Goal: Task Accomplishment & Management: Complete application form

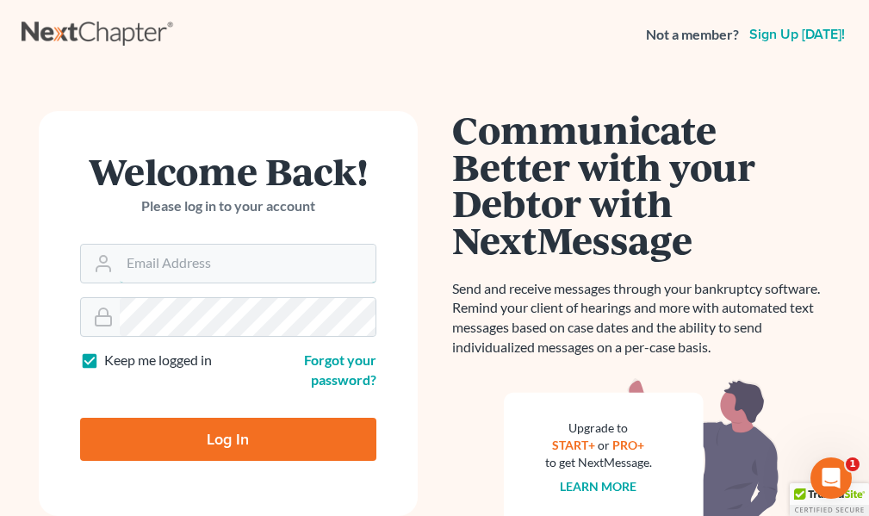
type input "[EMAIL_ADDRESS][DOMAIN_NAME]"
click at [104, 360] on label "Keep me logged in" at bounding box center [158, 361] width 108 height 20
click at [111, 360] on input "Keep me logged in" at bounding box center [116, 356] width 11 height 11
checkbox input "false"
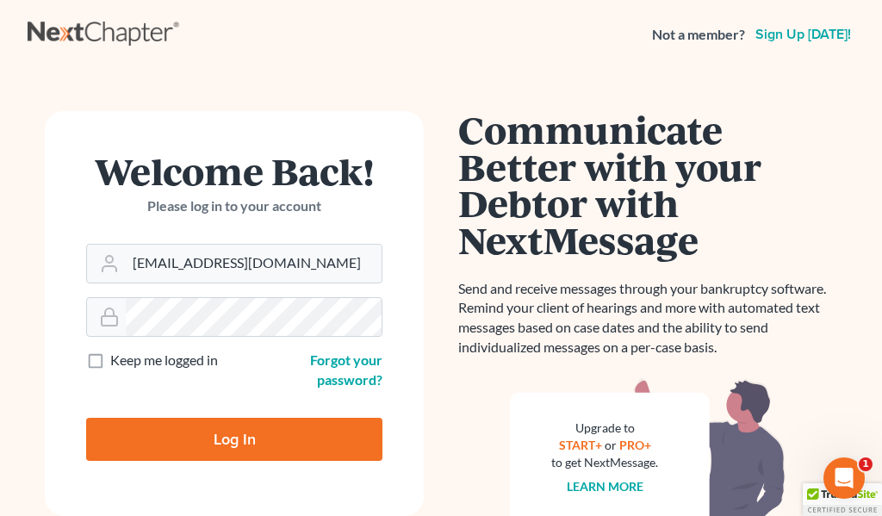
click at [219, 434] on input "Log In" at bounding box center [234, 439] width 296 height 43
type input "Thinking..."
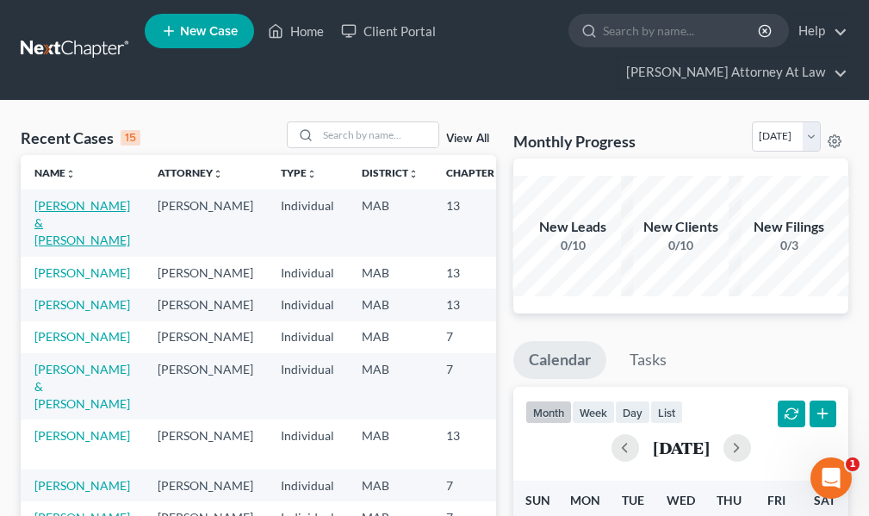
drag, startPoint x: 49, startPoint y: 215, endPoint x: 52, endPoint y: 225, distance: 9.8
click at [49, 215] on link "[PERSON_NAME] & [PERSON_NAME]" at bounding box center [82, 222] width 96 height 49
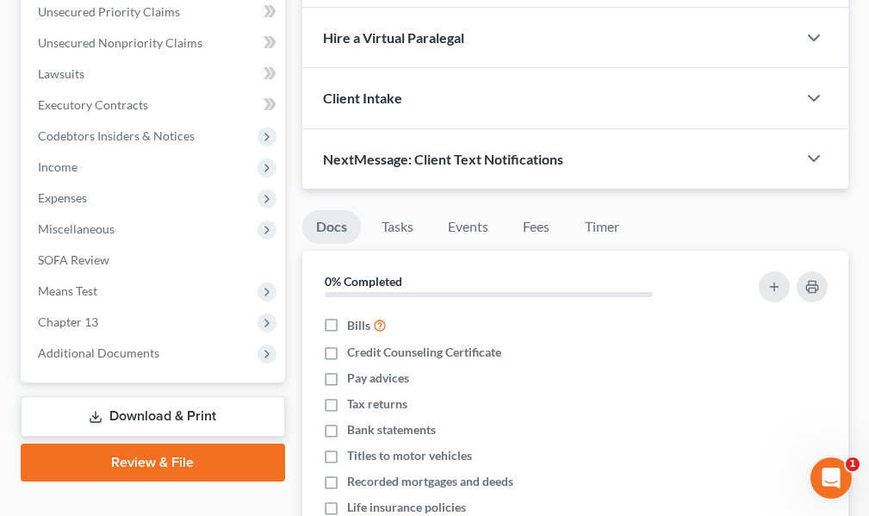
scroll to position [517, 0]
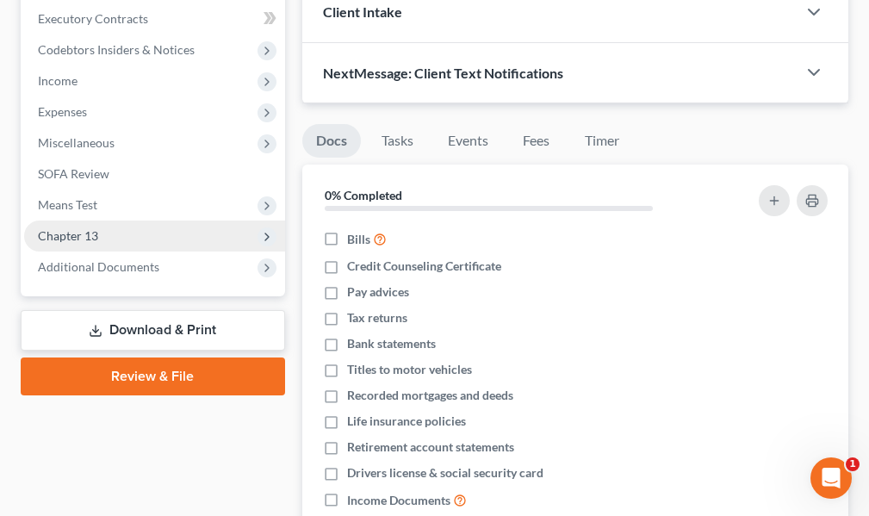
click at [82, 238] on span "Chapter 13" at bounding box center [68, 235] width 60 height 15
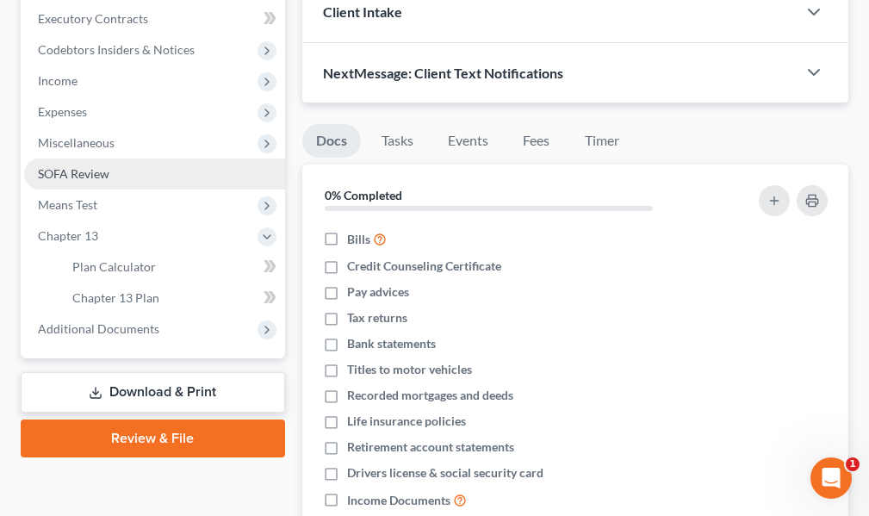
click at [95, 175] on span "SOFA Review" at bounding box center [73, 173] width 71 height 15
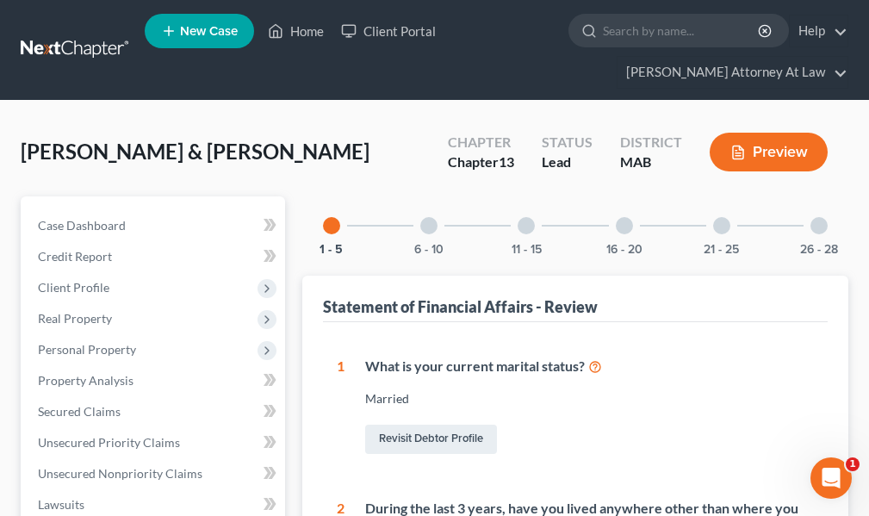
click at [427, 227] on div at bounding box center [428, 225] width 17 height 17
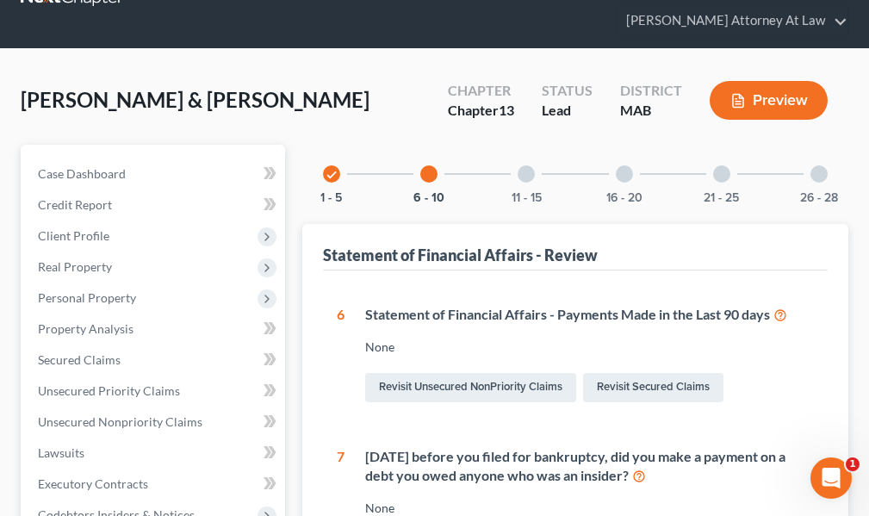
scroll to position [51, 0]
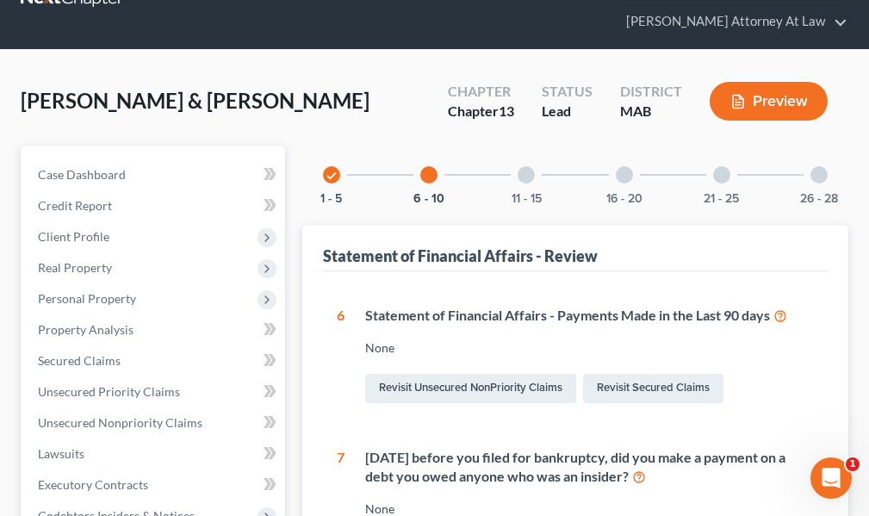
click at [526, 174] on div at bounding box center [526, 174] width 17 height 17
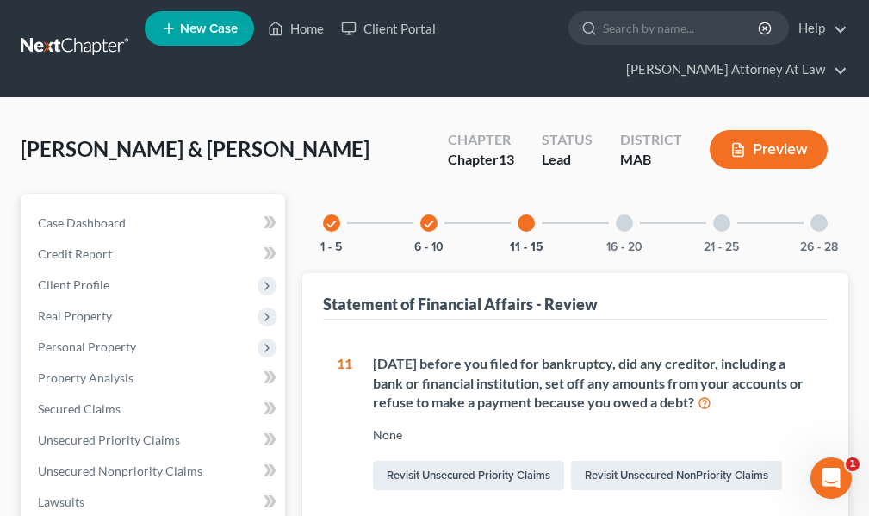
scroll to position [0, 0]
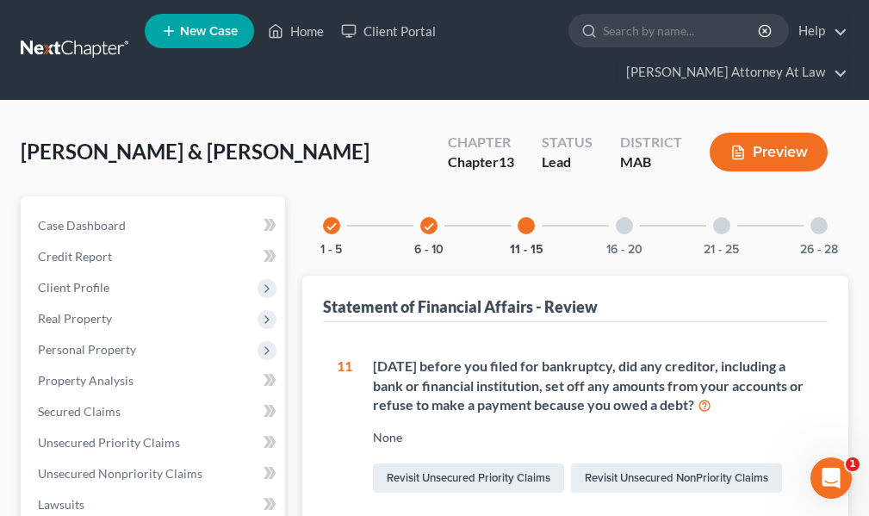
click at [625, 227] on div at bounding box center [624, 225] width 17 height 17
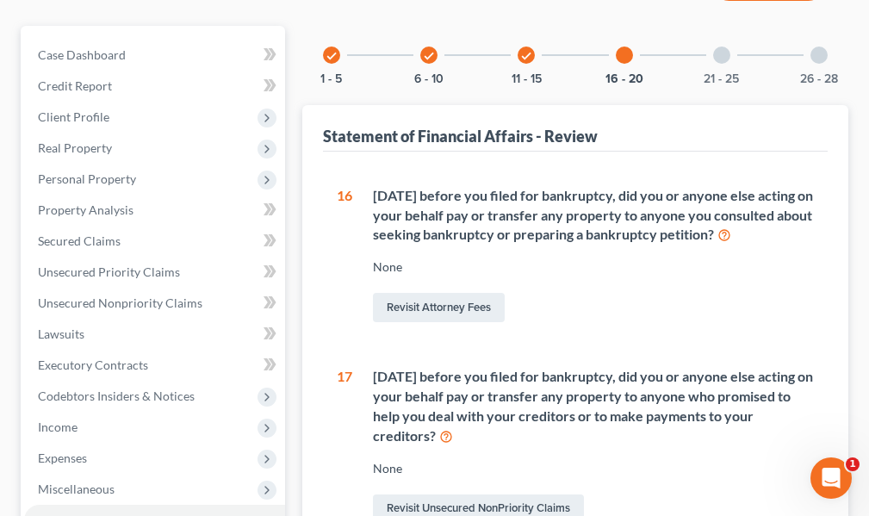
scroll to position [172, 0]
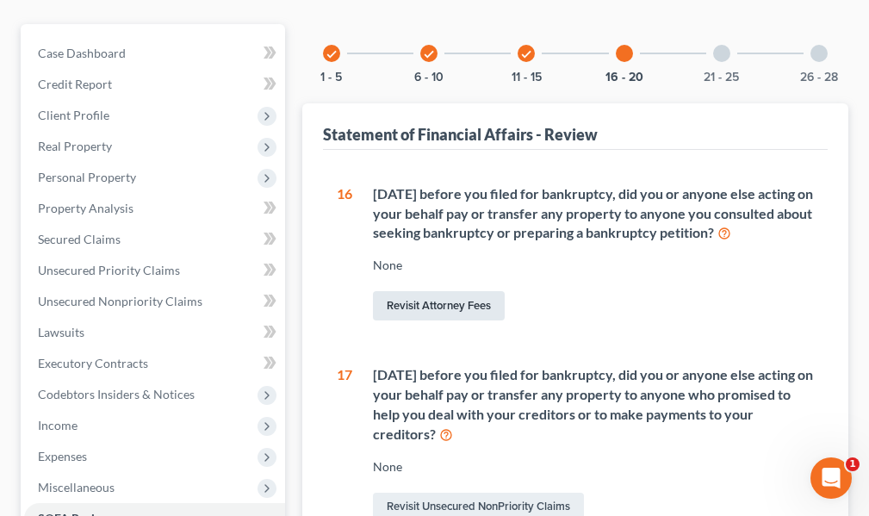
click at [448, 320] on link "Revisit Attorney Fees" at bounding box center [439, 305] width 132 height 29
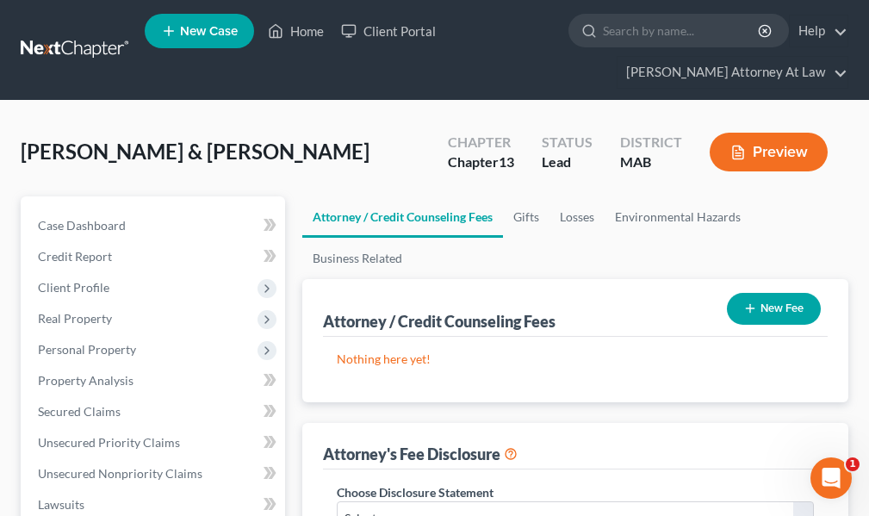
click at [780, 304] on button "New Fee" at bounding box center [774, 309] width 94 height 32
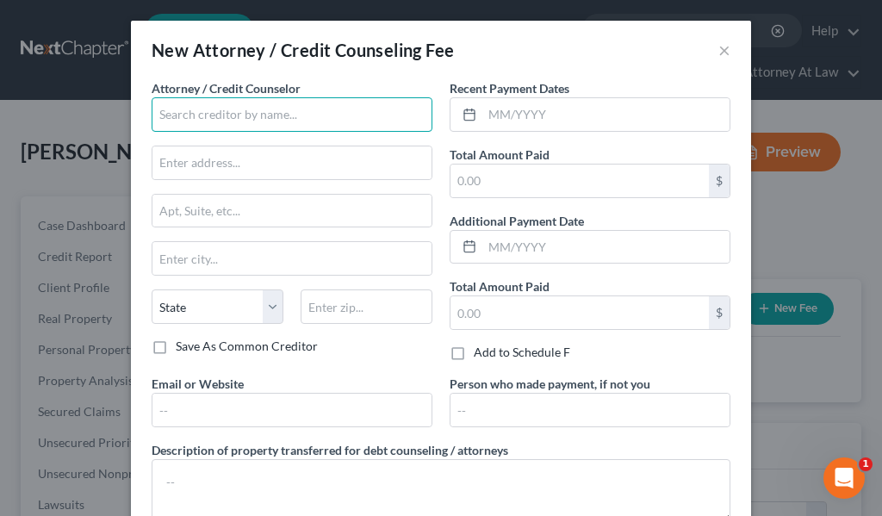
click at [326, 118] on input "text" at bounding box center [292, 114] width 281 height 34
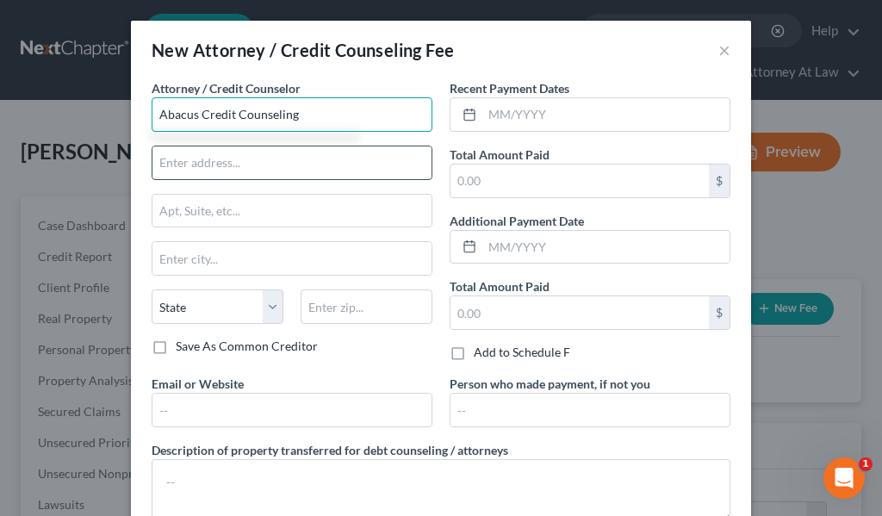
type input "Abacus Credit Counseling"
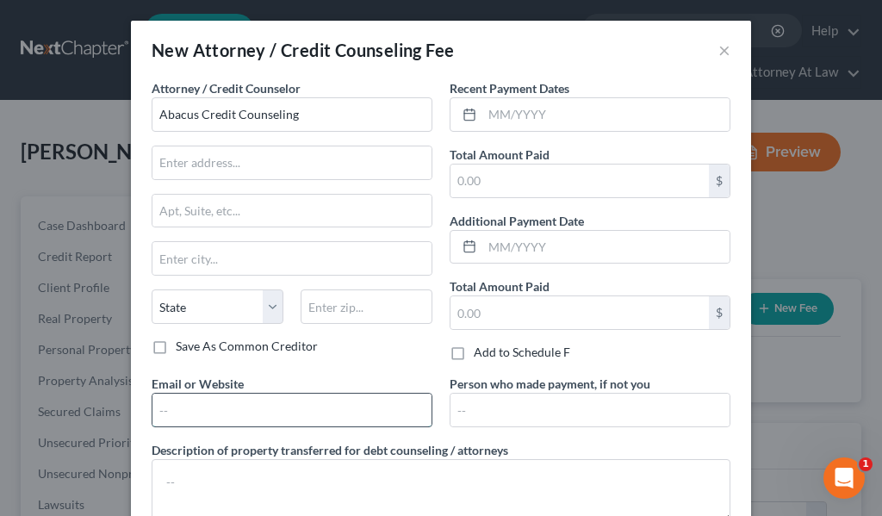
click at [183, 409] on input "text" at bounding box center [291, 410] width 279 height 33
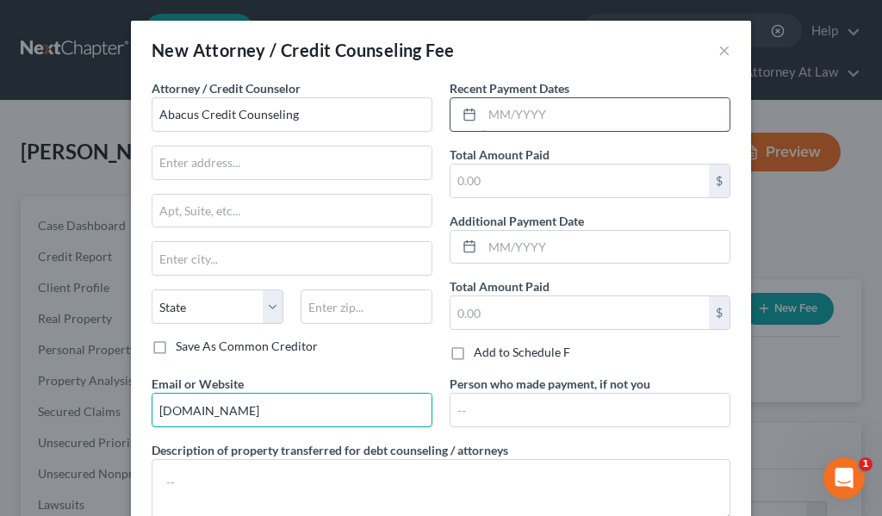
type input "[DOMAIN_NAME]"
click at [563, 120] on input "text" at bounding box center [605, 114] width 247 height 33
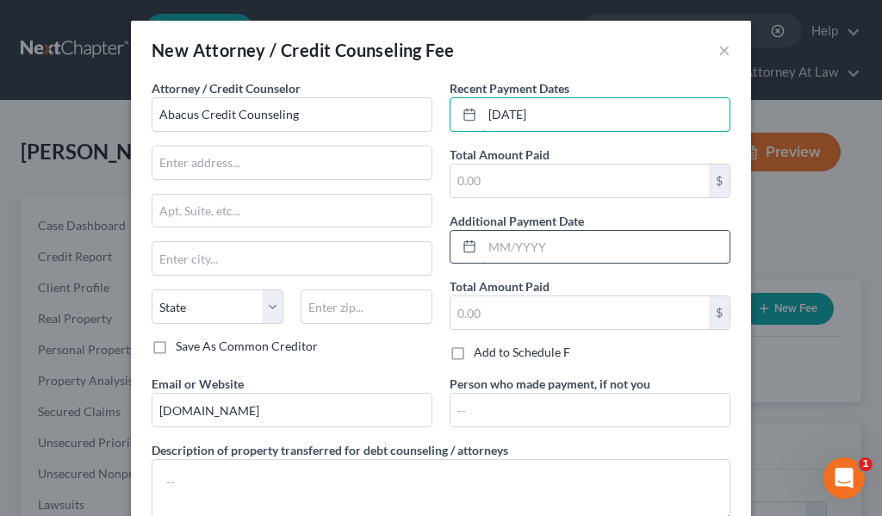
type input "[DATE]"
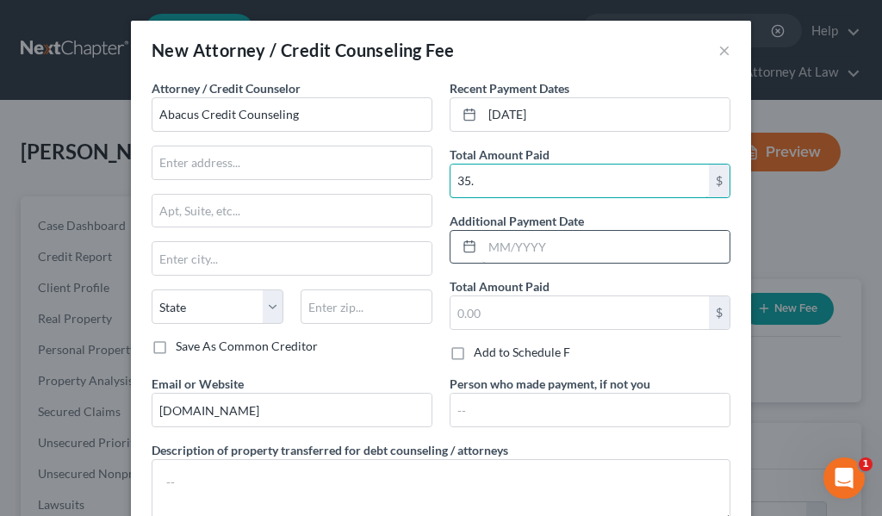
type input "35."
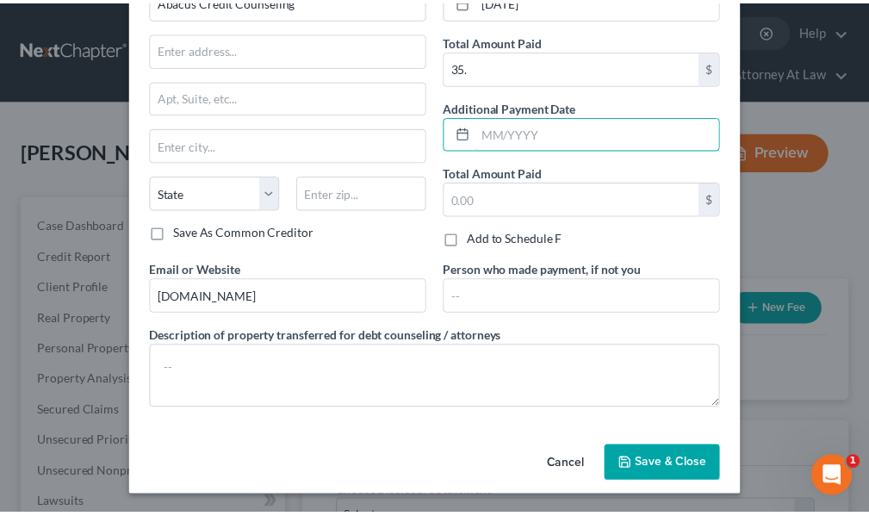
scroll to position [115, 0]
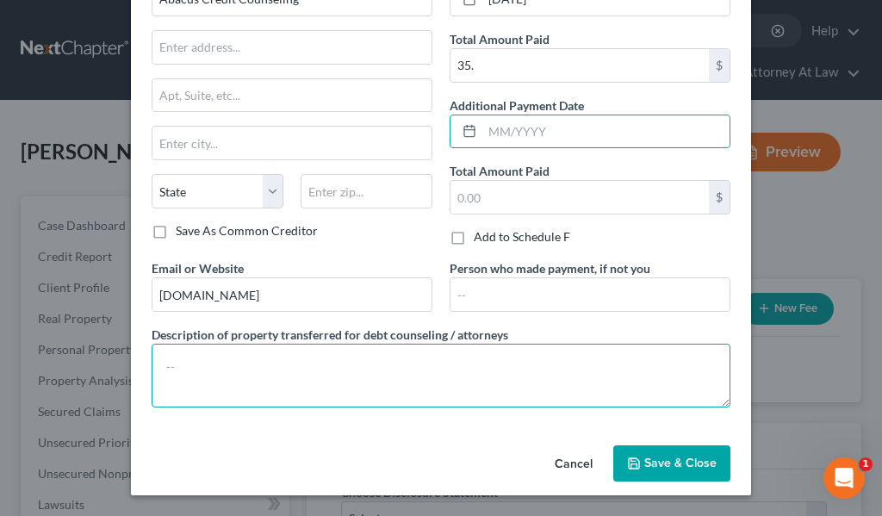
click at [165, 369] on textarea at bounding box center [441, 376] width 579 height 64
type textarea "cash"
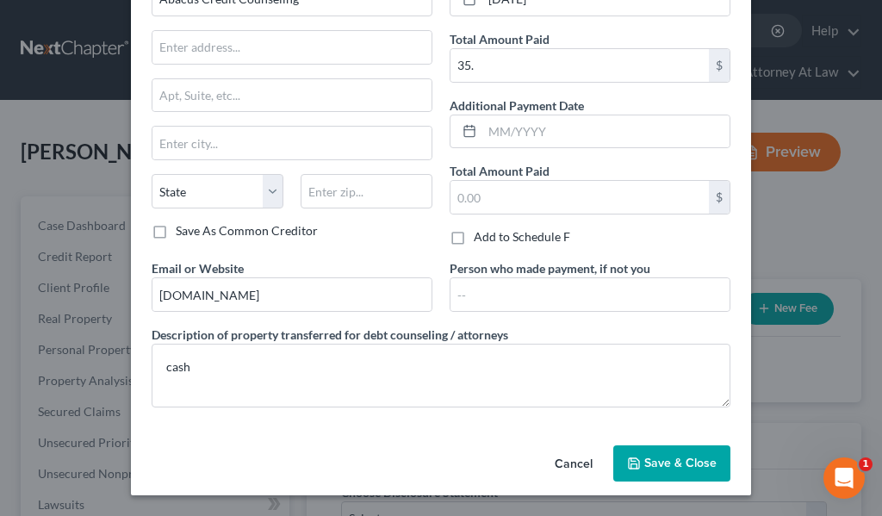
click at [636, 463] on icon "button" at bounding box center [634, 463] width 14 height 14
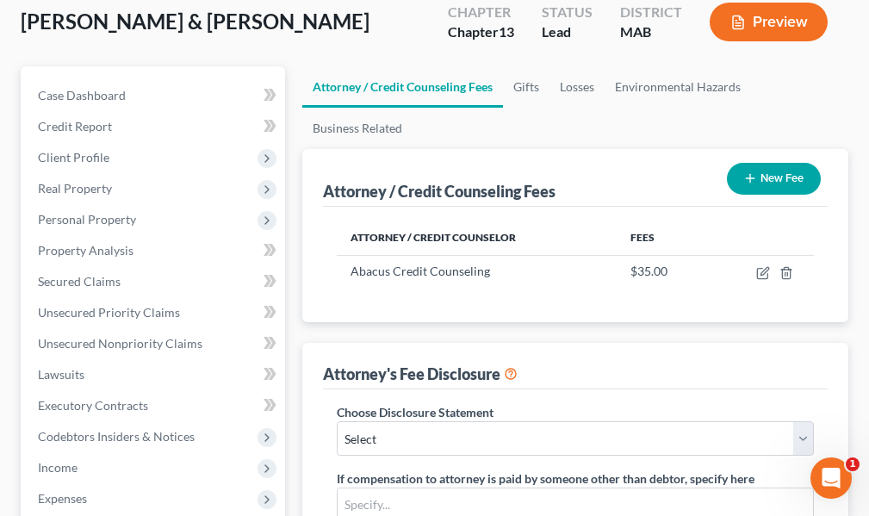
scroll to position [172, 0]
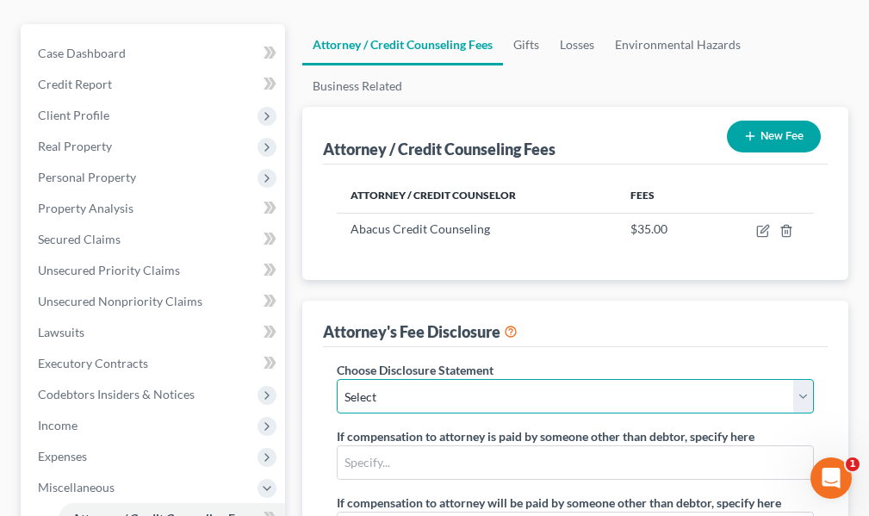
click at [572, 399] on select "Select Attorney" at bounding box center [575, 396] width 477 height 34
click at [588, 390] on select "Select Attorney" at bounding box center [575, 396] width 477 height 34
click at [803, 396] on select "Select Attorney" at bounding box center [575, 396] width 477 height 34
select select "0"
click at [337, 379] on select "Select Attorney" at bounding box center [575, 396] width 477 height 34
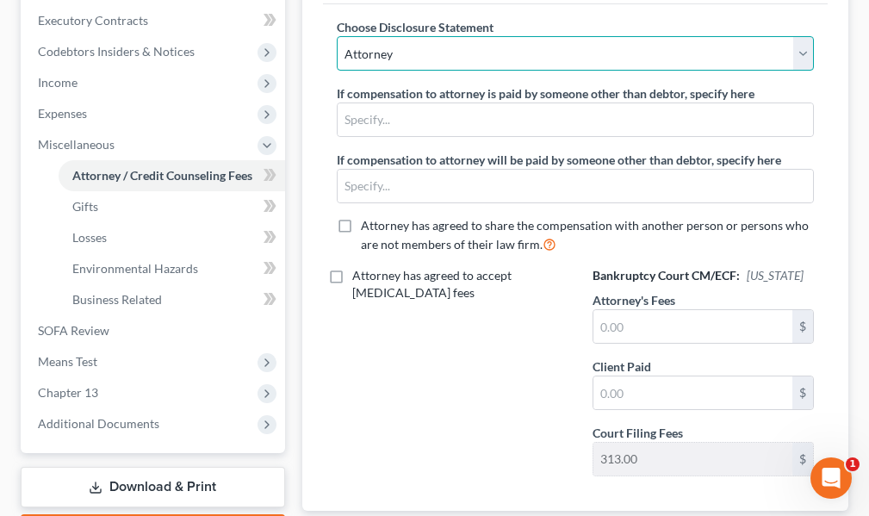
scroll to position [517, 0]
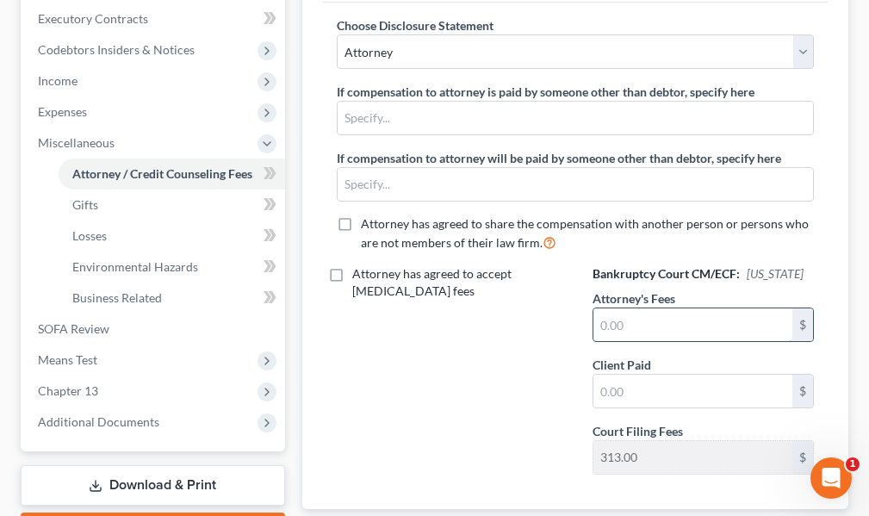
click at [649, 341] on input "text" at bounding box center [692, 324] width 199 height 33
type input "6,000."
type input "1,000."
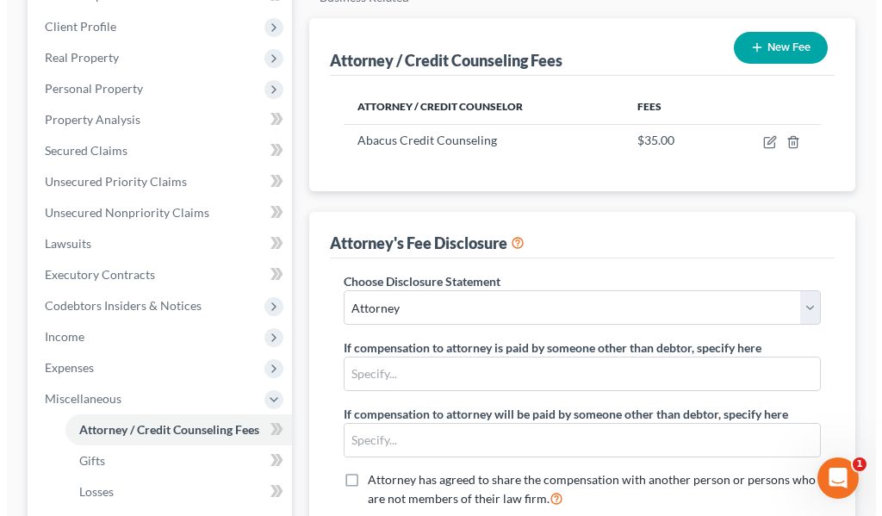
scroll to position [257, 0]
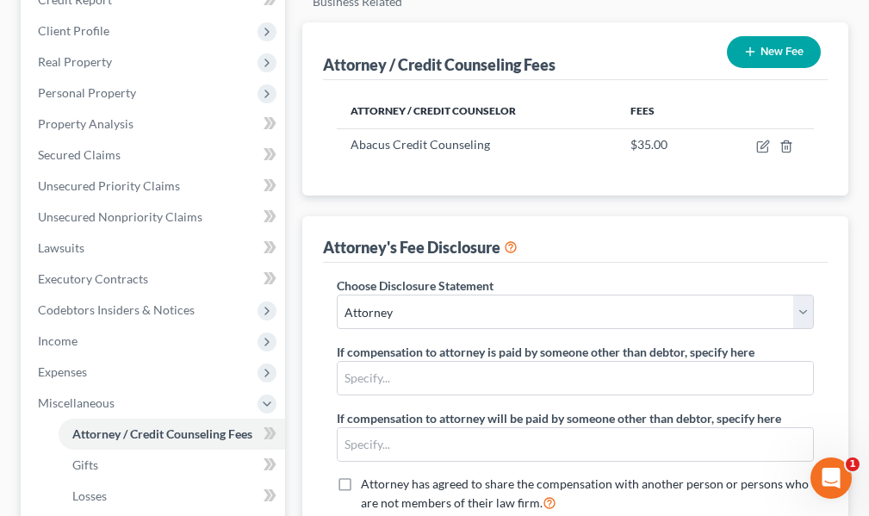
click at [747, 50] on icon "button" at bounding box center [750, 52] width 14 height 14
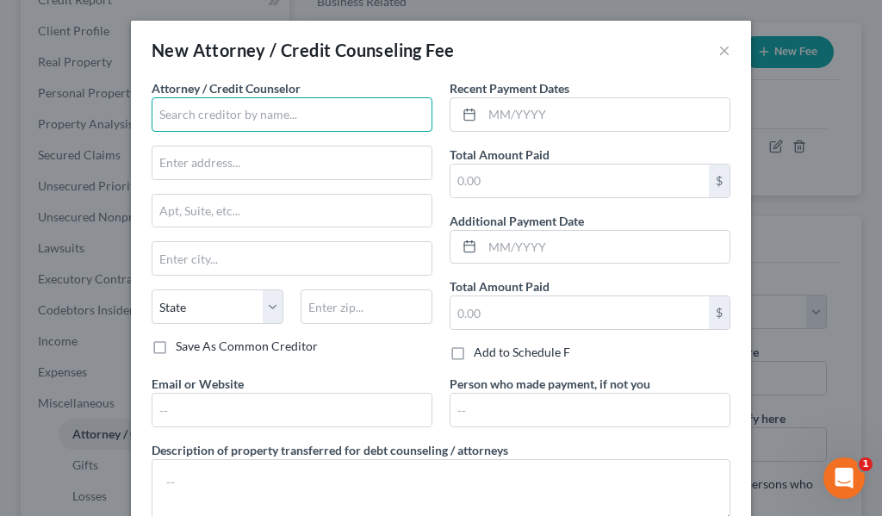
click at [249, 114] on input "text" at bounding box center [292, 114] width 281 height 34
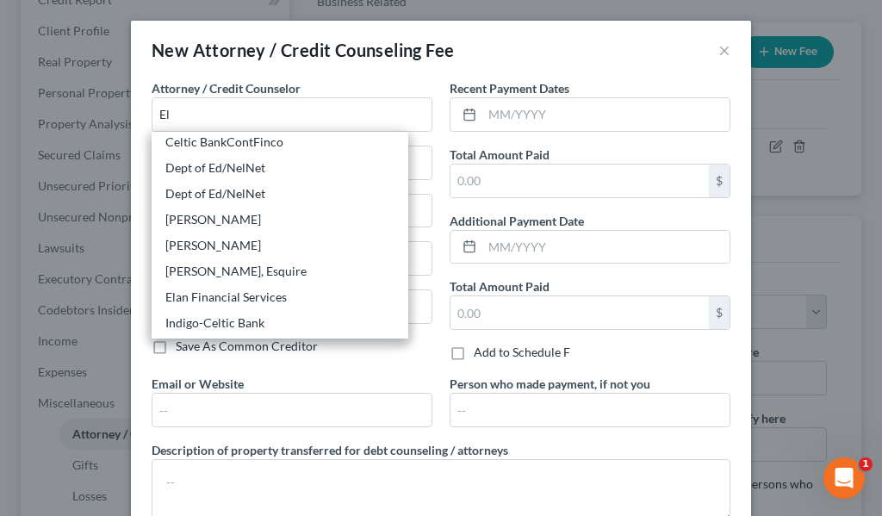
scroll to position [218, 0]
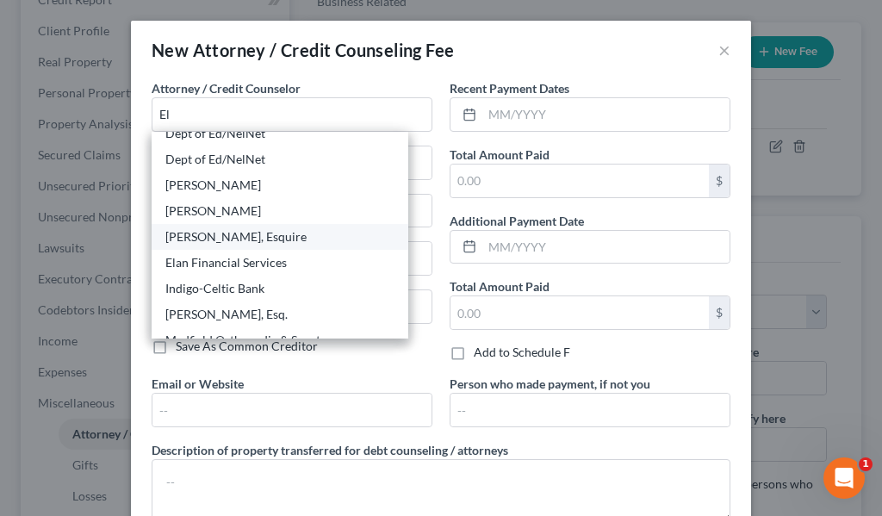
click at [252, 235] on div "[PERSON_NAME], Esquire" at bounding box center [279, 236] width 229 height 17
type input "[PERSON_NAME], Esquire"
type input "[STREET_ADDRESS]"
type input "Dedham"
select select "22"
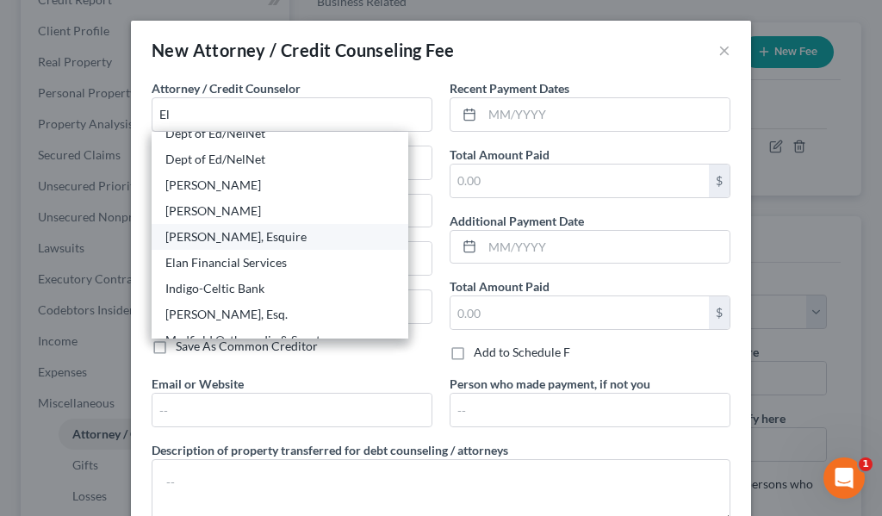
type input "02026"
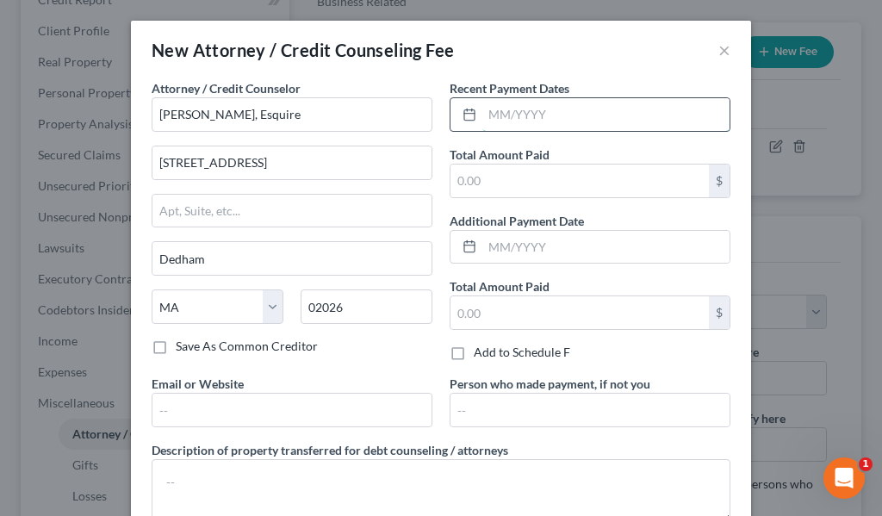
click at [568, 112] on input "text" at bounding box center [605, 114] width 247 height 33
type input "[DATE]"
click at [505, 177] on input "text" at bounding box center [579, 181] width 258 height 33
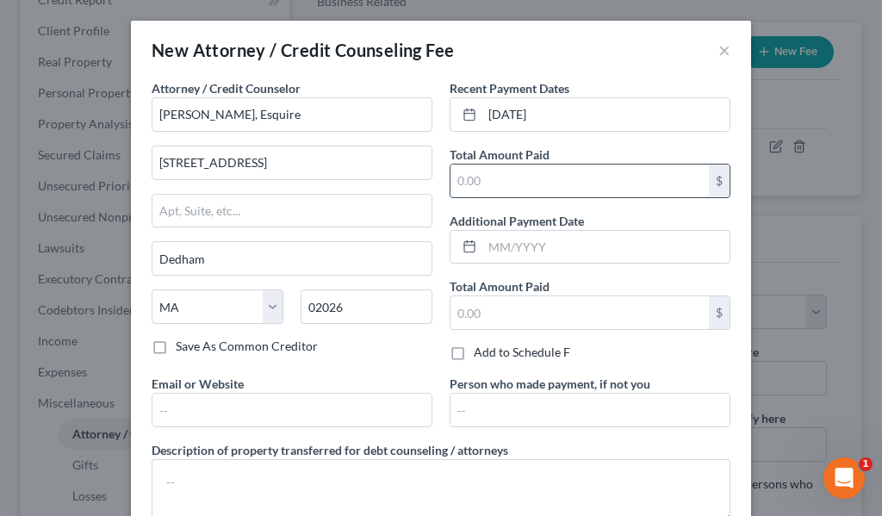
type input "1,000.00"
click at [176, 346] on label "Save As Common Creditor" at bounding box center [247, 346] width 142 height 17
click at [183, 346] on input "Save As Common Creditor" at bounding box center [188, 343] width 11 height 11
checkbox input "true"
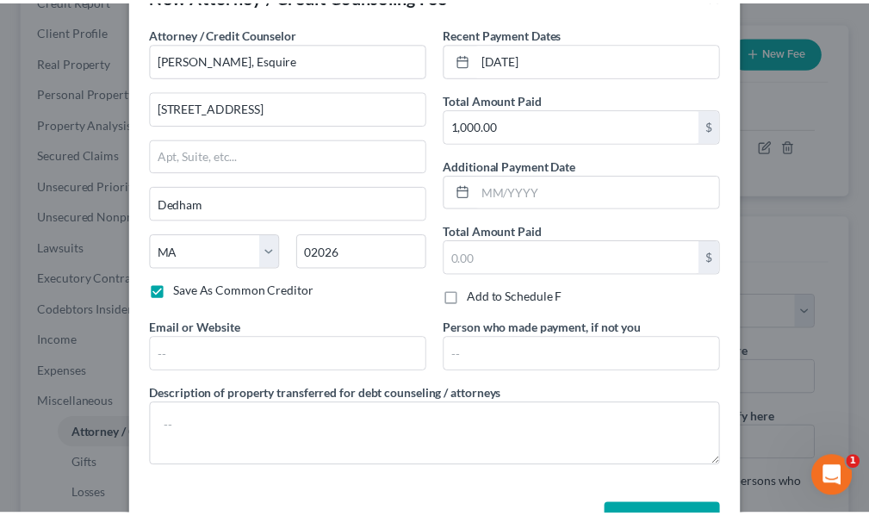
scroll to position [86, 0]
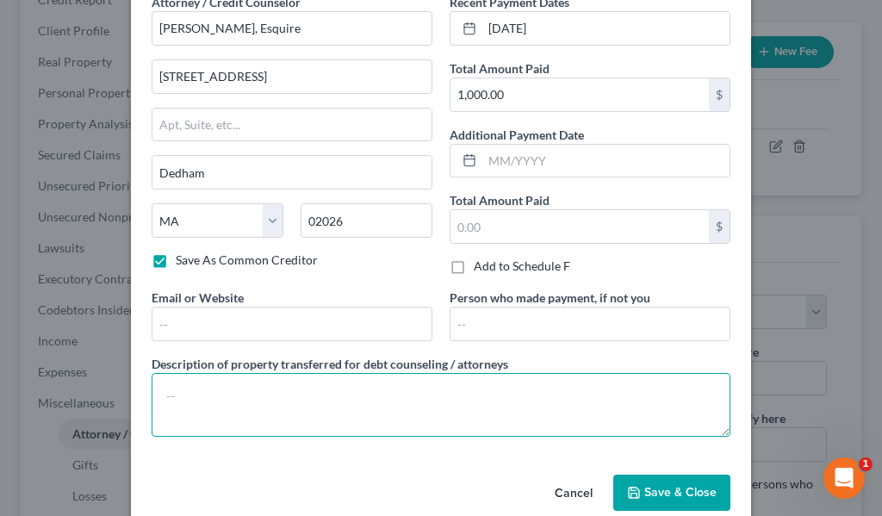
click at [177, 401] on textarea at bounding box center [441, 405] width 579 height 64
type textarea "cash"
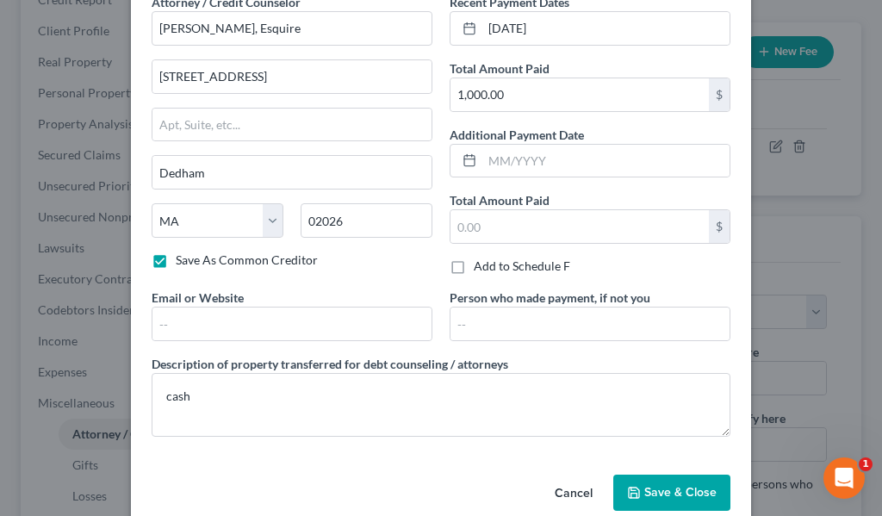
click at [663, 488] on span "Save & Close" at bounding box center [680, 492] width 72 height 15
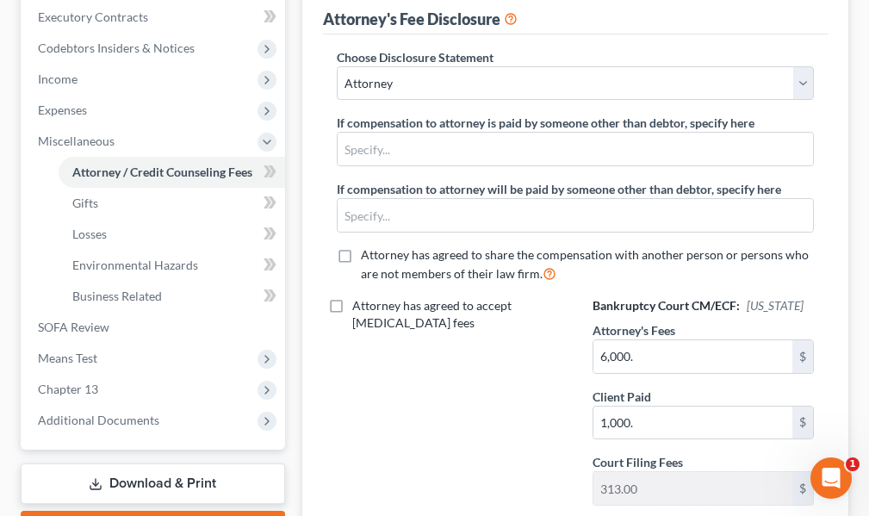
scroll to position [594, 0]
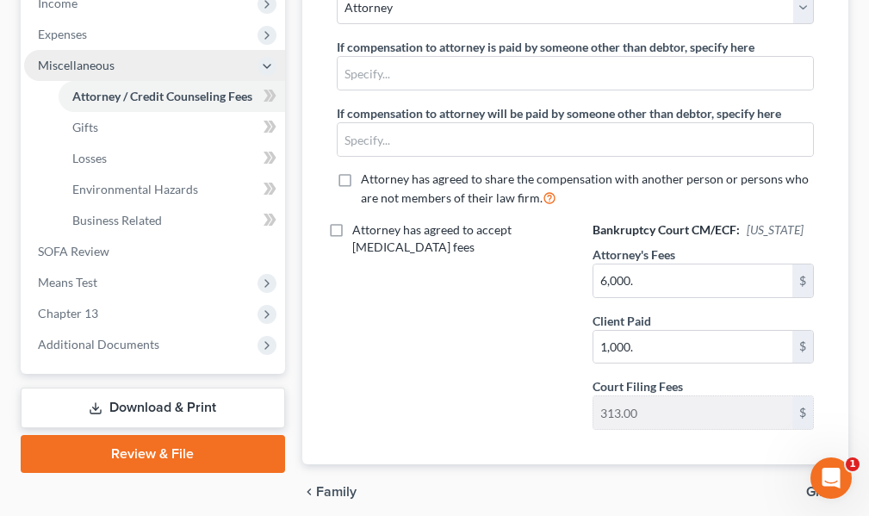
click at [268, 60] on icon at bounding box center [267, 66] width 14 height 14
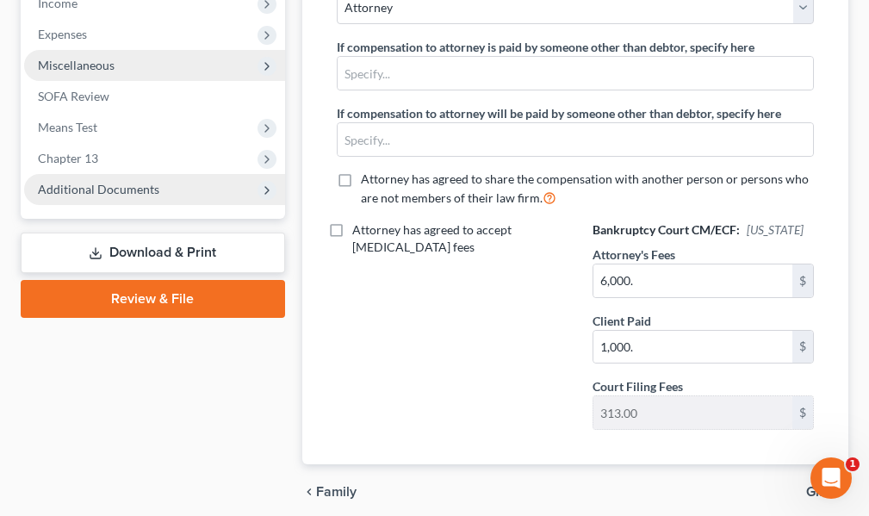
click at [108, 188] on span "Additional Documents" at bounding box center [98, 189] width 121 height 15
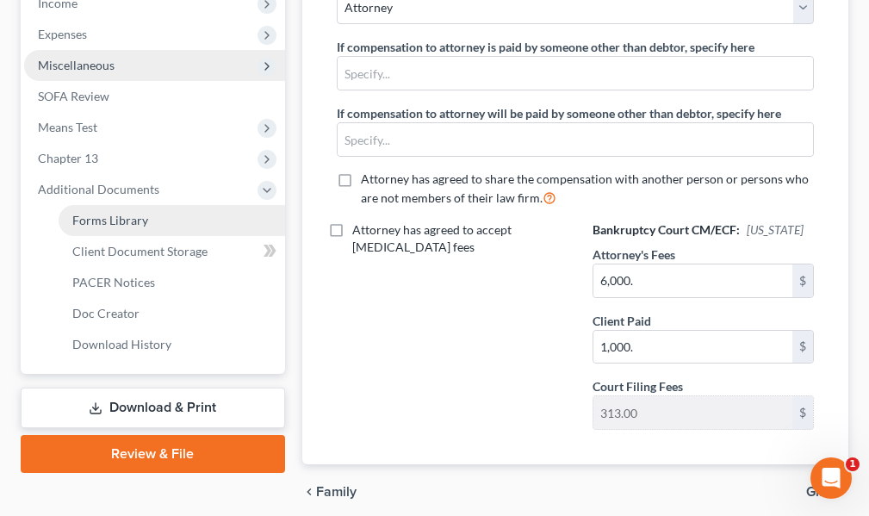
click at [98, 218] on span "Forms Library" at bounding box center [110, 220] width 76 height 15
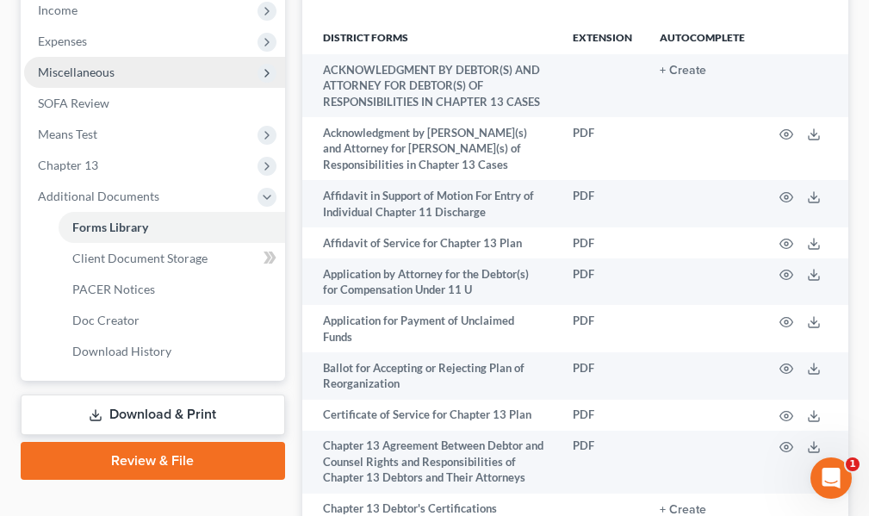
scroll to position [603, 0]
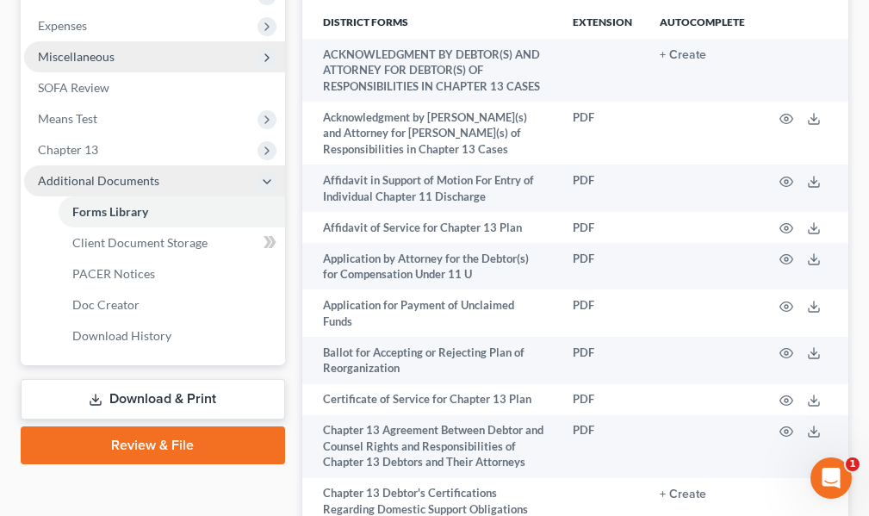
click at [265, 184] on icon at bounding box center [267, 182] width 14 height 14
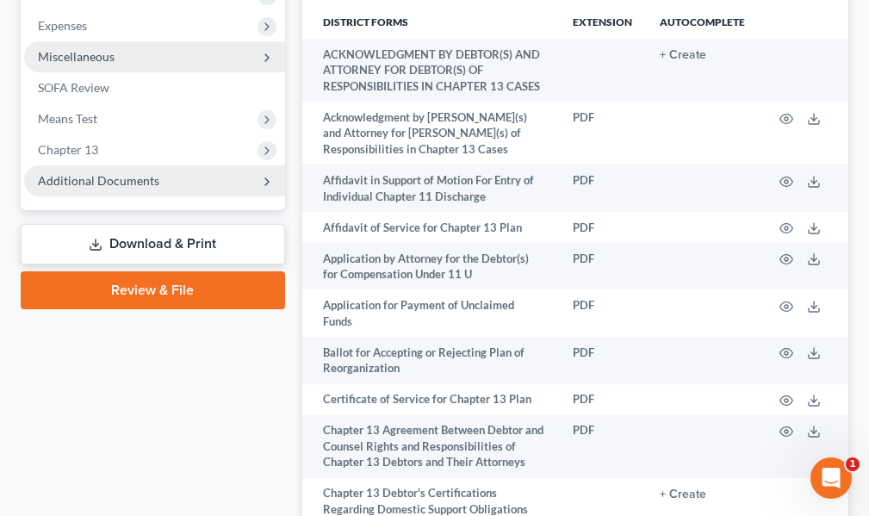
click at [188, 247] on link "Download & Print" at bounding box center [153, 244] width 264 height 40
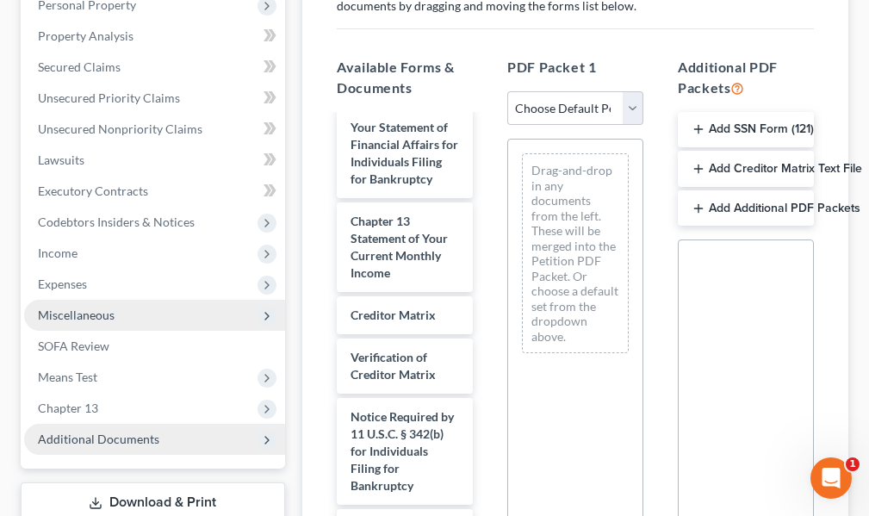
scroll to position [431, 0]
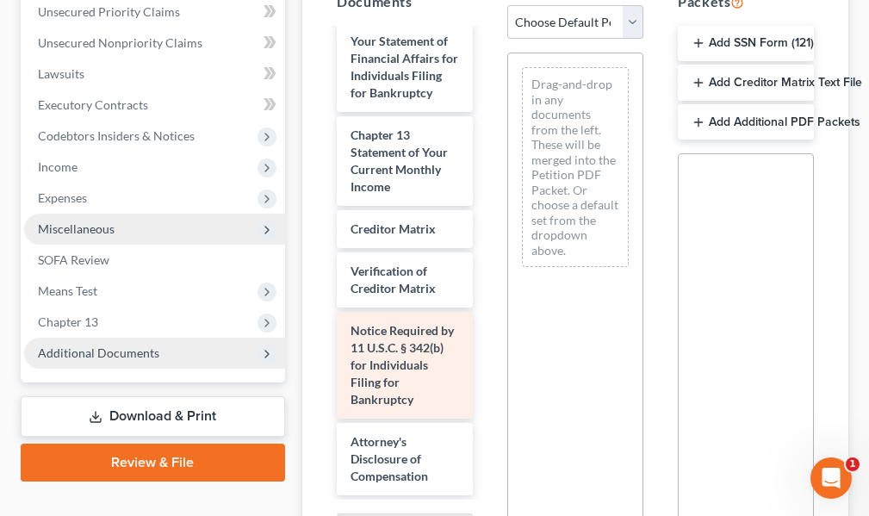
click at [390, 354] on span "Notice Required by 11 U.S.C. § 342(b) for Individuals Filing for Bankruptcy" at bounding box center [402, 365] width 103 height 84
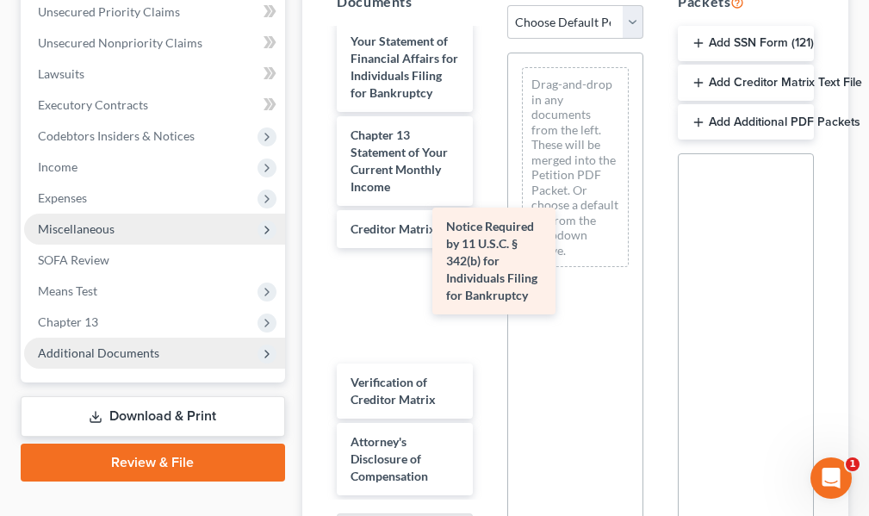
scroll to position [809, 0]
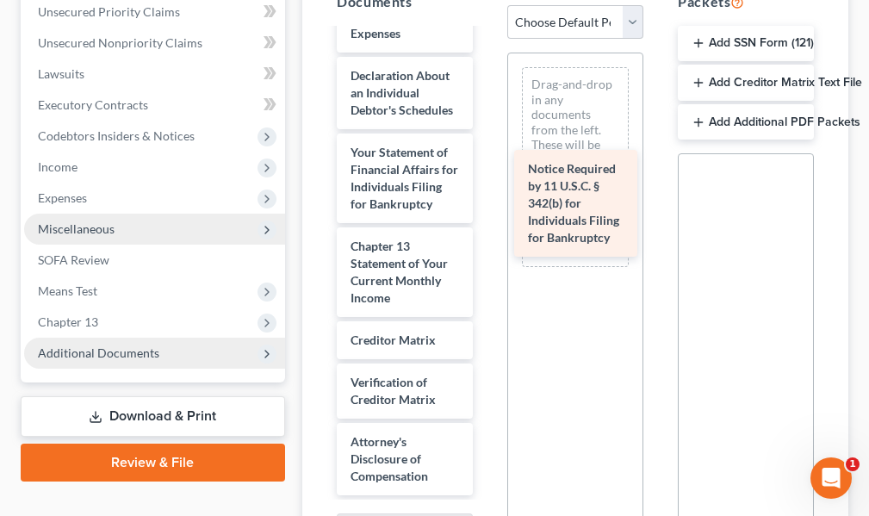
drag, startPoint x: 411, startPoint y: 362, endPoint x: 590, endPoint y: 200, distance: 241.5
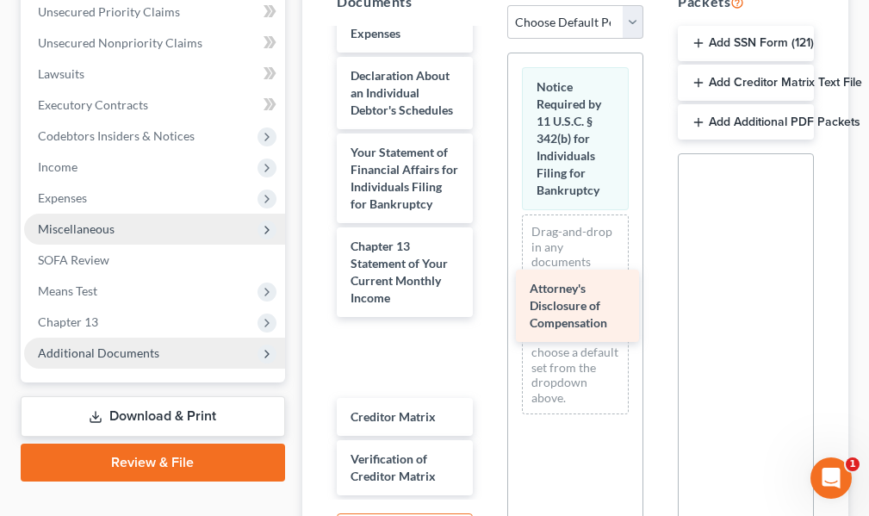
scroll to position [732, 0]
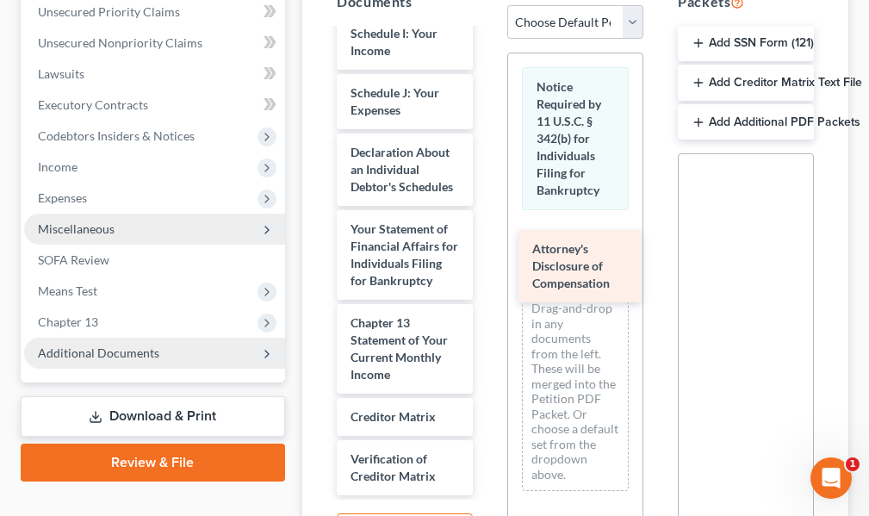
drag, startPoint x: 381, startPoint y: 459, endPoint x: 562, endPoint y: 266, distance: 265.0
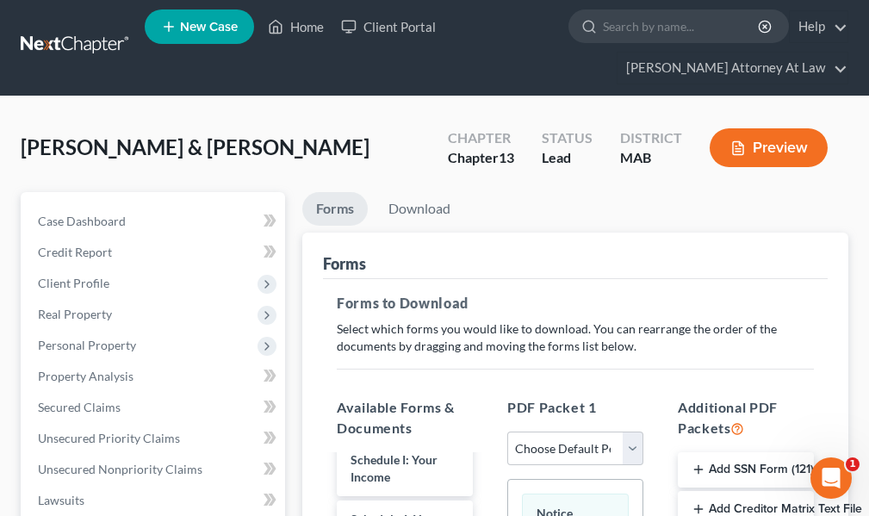
scroll to position [0, 0]
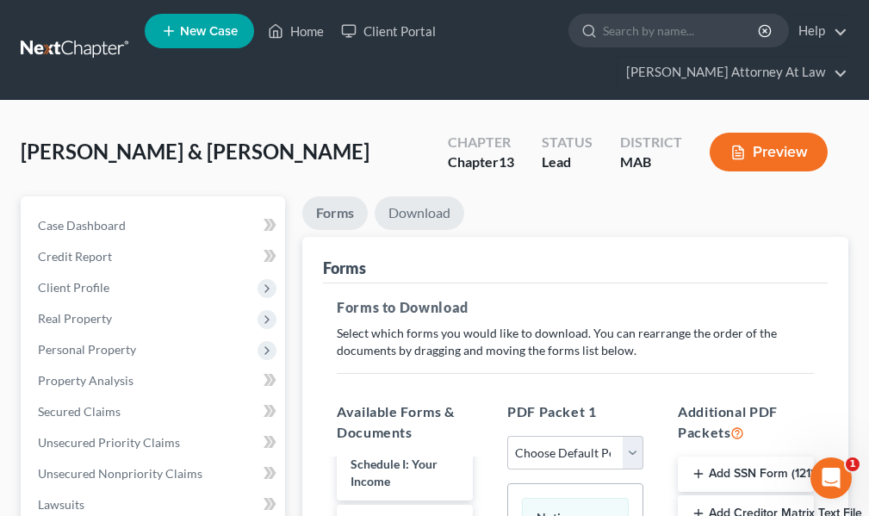
click at [417, 213] on link "Download" at bounding box center [420, 213] width 90 height 34
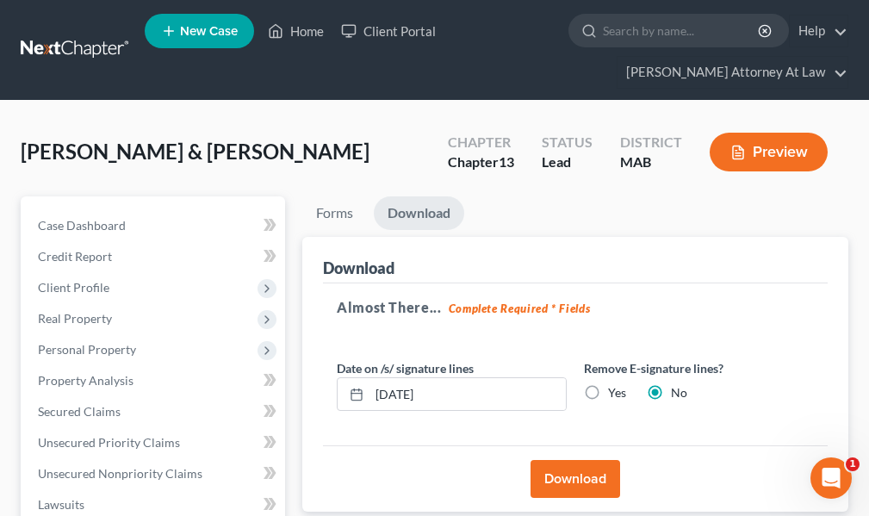
click at [608, 393] on label "Yes" at bounding box center [617, 392] width 18 height 17
click at [615, 393] on input "Yes" at bounding box center [620, 389] width 11 height 11
radio input "true"
radio input "false"
click at [378, 393] on input "[DATE]" at bounding box center [467, 394] width 196 height 33
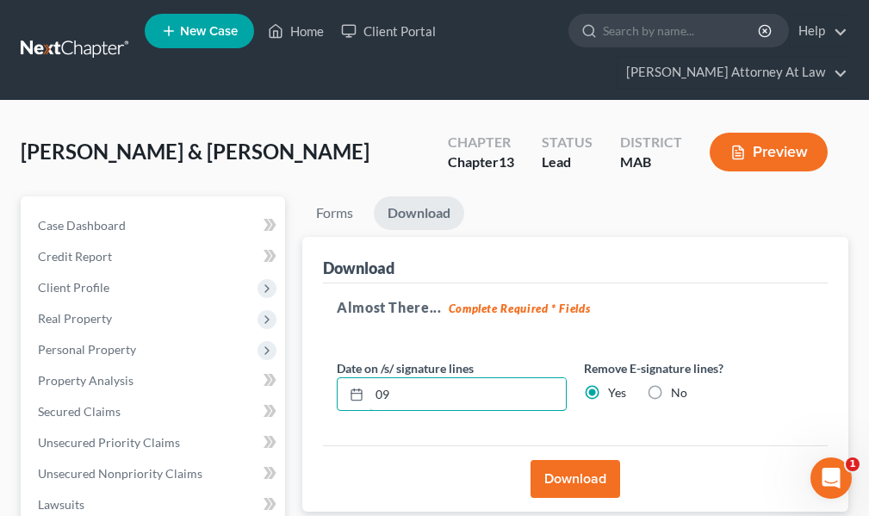
type input "0"
type input "[DATE]"
click at [568, 475] on button "Download" at bounding box center [576, 479] width 90 height 38
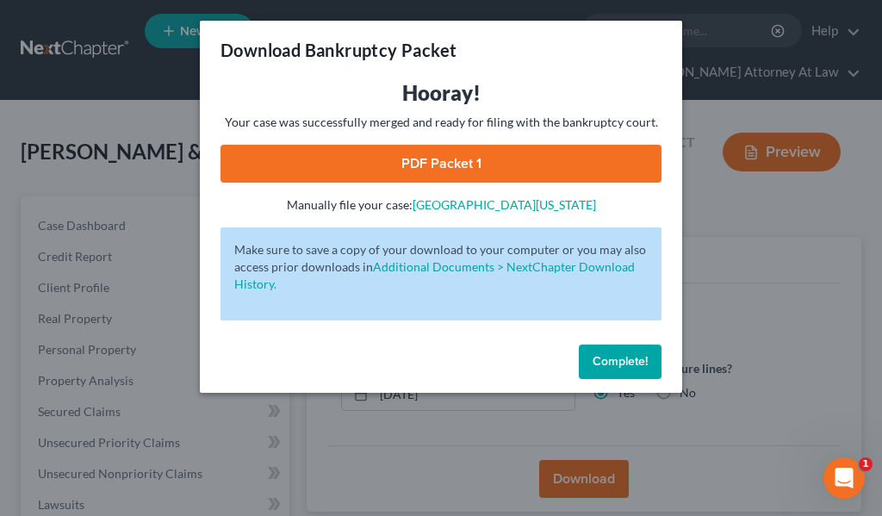
click at [611, 360] on span "Complete!" at bounding box center [620, 361] width 55 height 15
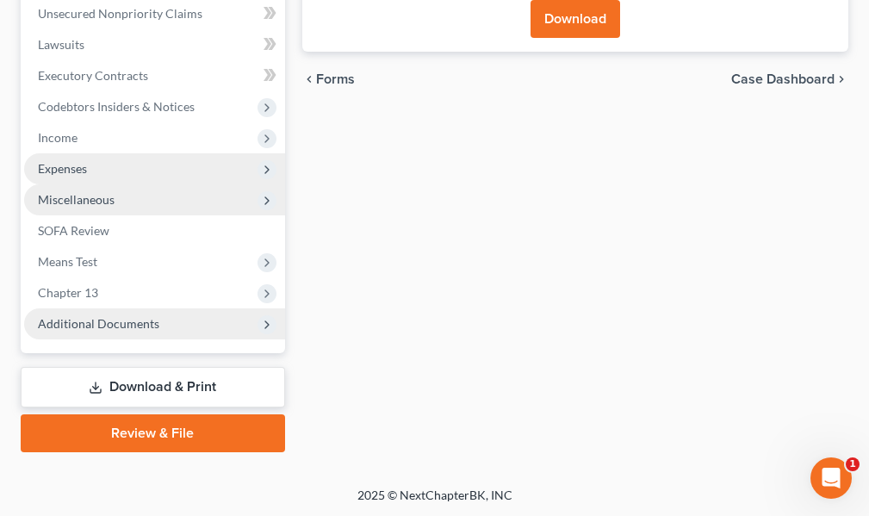
scroll to position [462, 0]
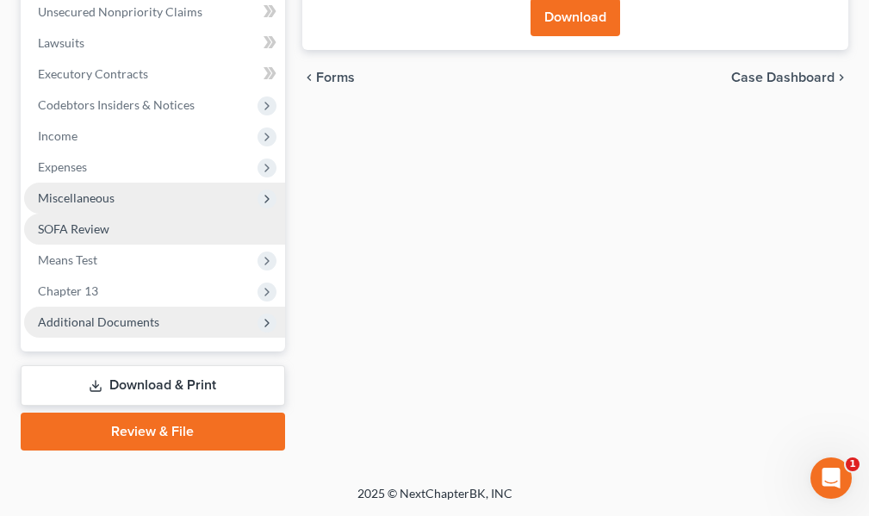
click at [64, 228] on span "SOFA Review" at bounding box center [73, 228] width 71 height 15
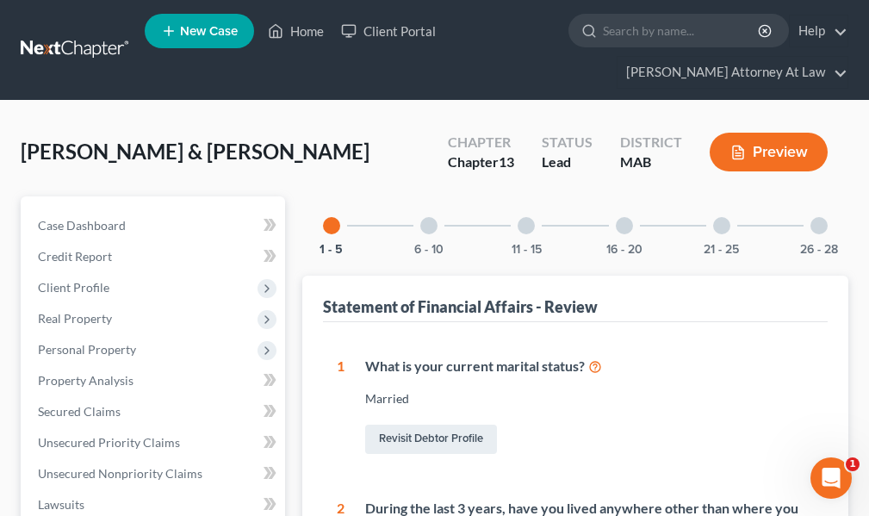
click at [628, 226] on div at bounding box center [624, 225] width 17 height 17
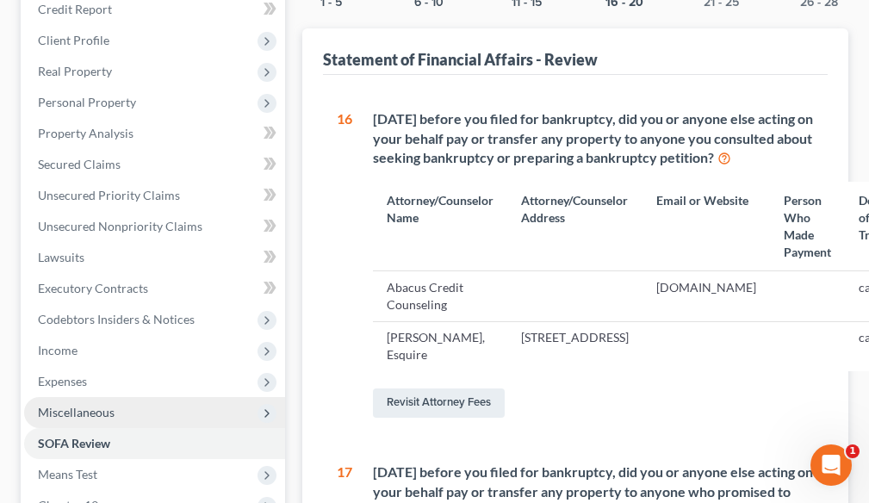
scroll to position [258, 0]
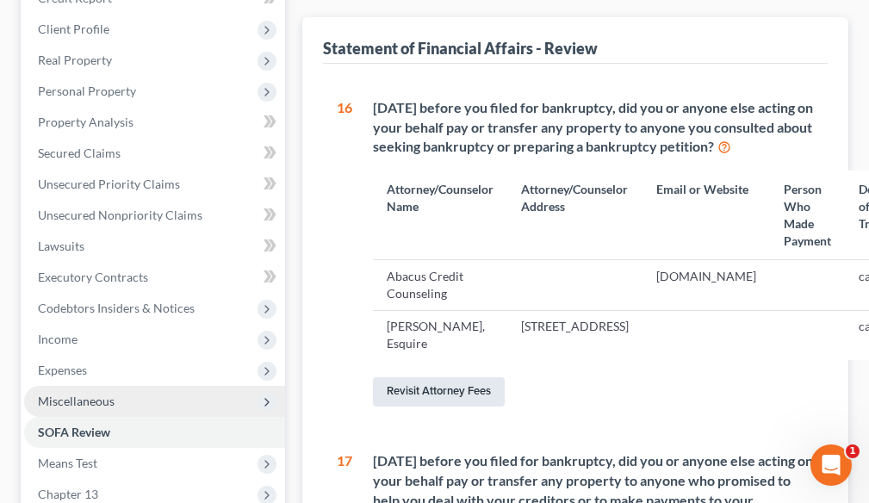
click at [420, 407] on link "Revisit Attorney Fees" at bounding box center [439, 391] width 132 height 29
select select "0"
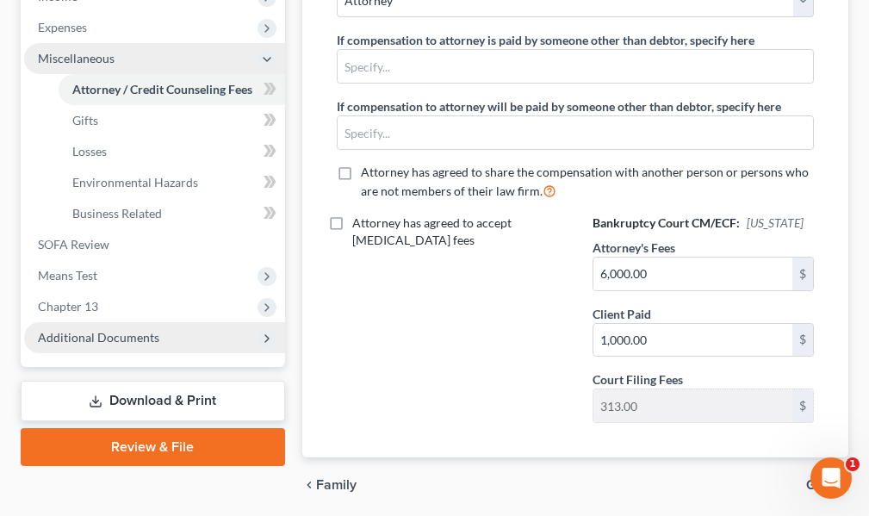
scroll to position [603, 0]
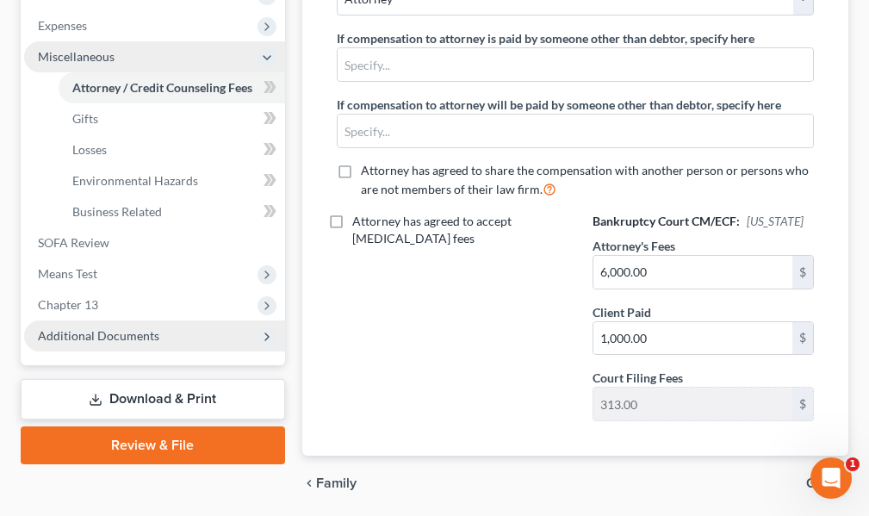
click at [352, 220] on label "Attorney has agreed to accept [MEDICAL_DATA] fees" at bounding box center [459, 230] width 214 height 34
click at [359, 220] on input "Attorney has agreed to accept [MEDICAL_DATA] fees" at bounding box center [364, 218] width 11 height 11
checkbox input "true"
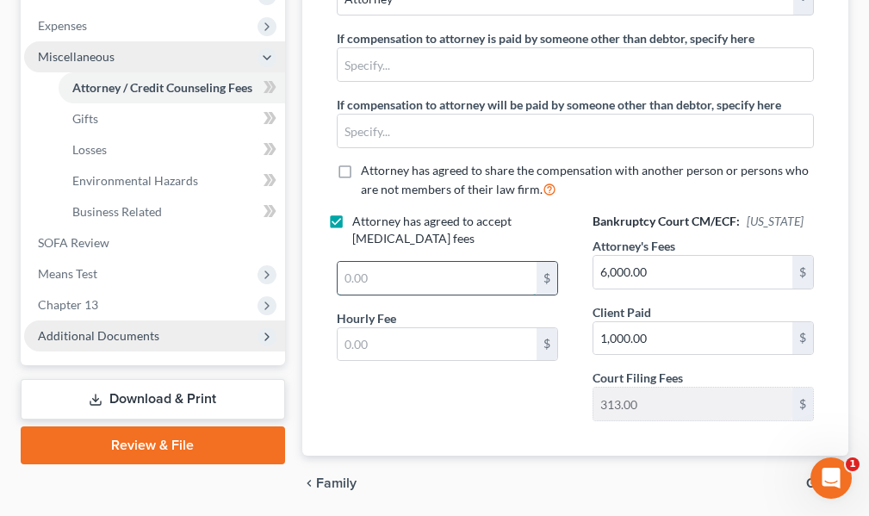
click at [351, 274] on input "text" at bounding box center [437, 278] width 199 height 33
type input "6"
click at [348, 339] on input "text" at bounding box center [437, 344] width 199 height 33
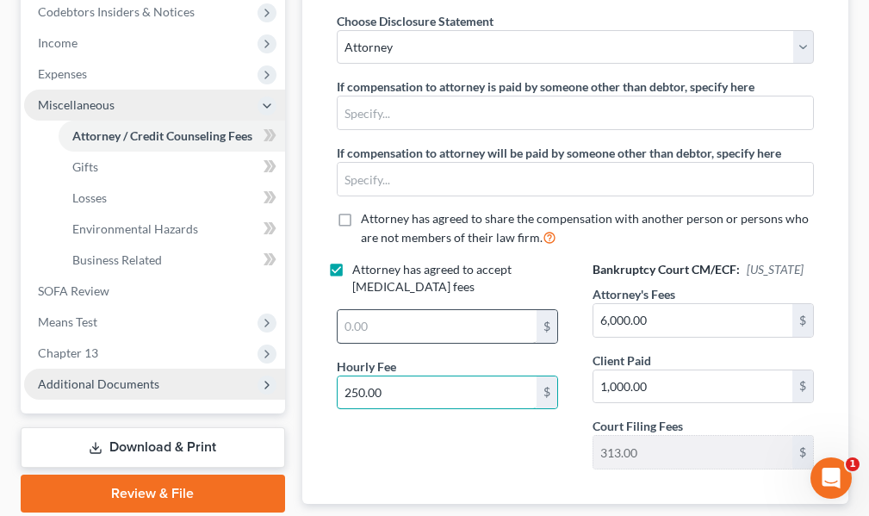
scroll to position [594, 0]
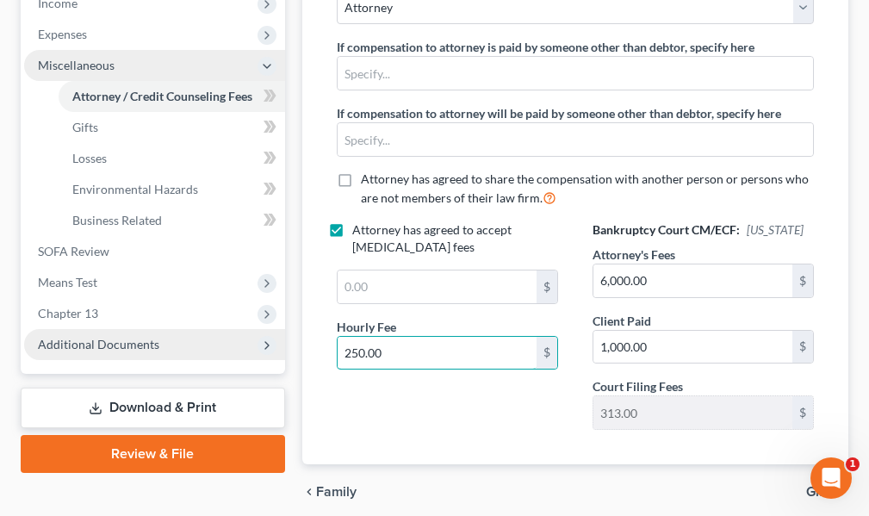
type input "250.00"
click at [268, 63] on icon at bounding box center [267, 66] width 14 height 14
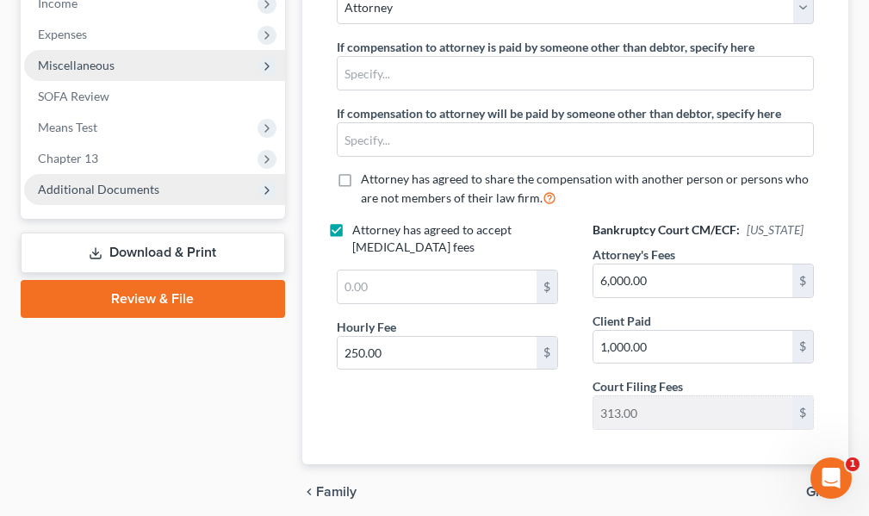
click at [132, 249] on link "Download & Print" at bounding box center [153, 253] width 264 height 40
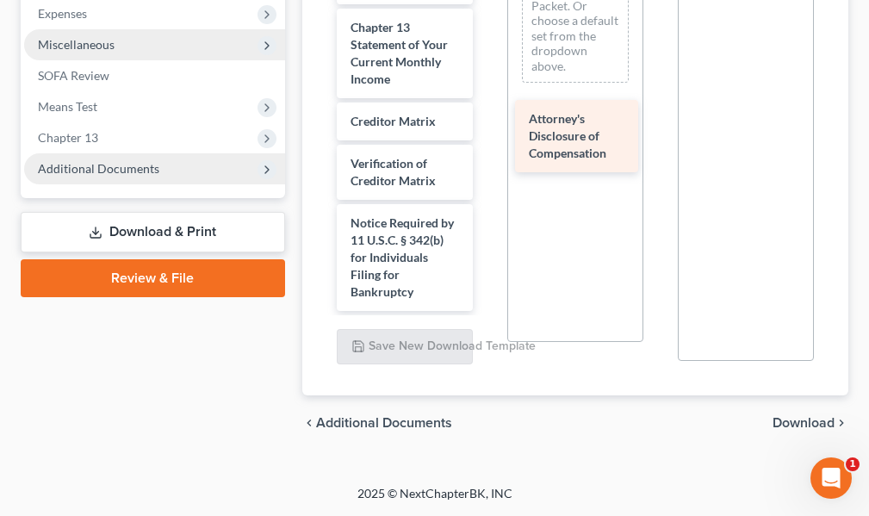
scroll to position [843, 0]
drag, startPoint x: 388, startPoint y: 277, endPoint x: 567, endPoint y: 139, distance: 225.9
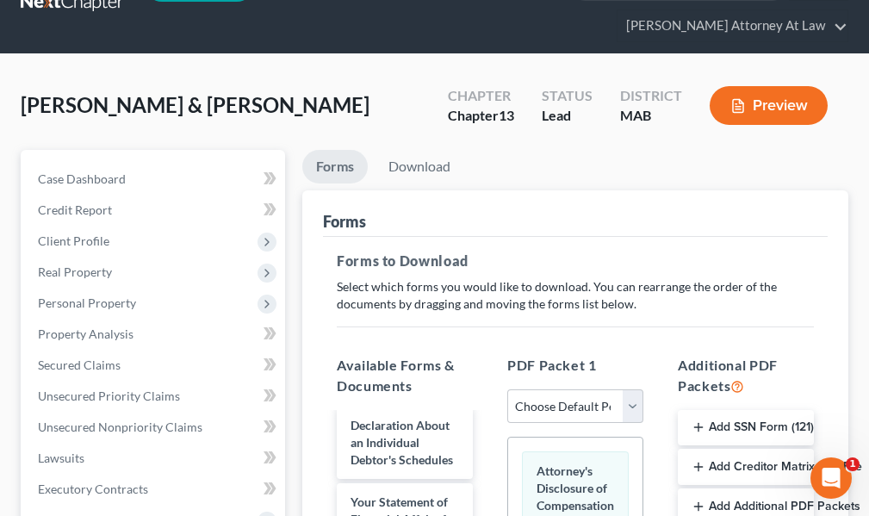
scroll to position [14, 0]
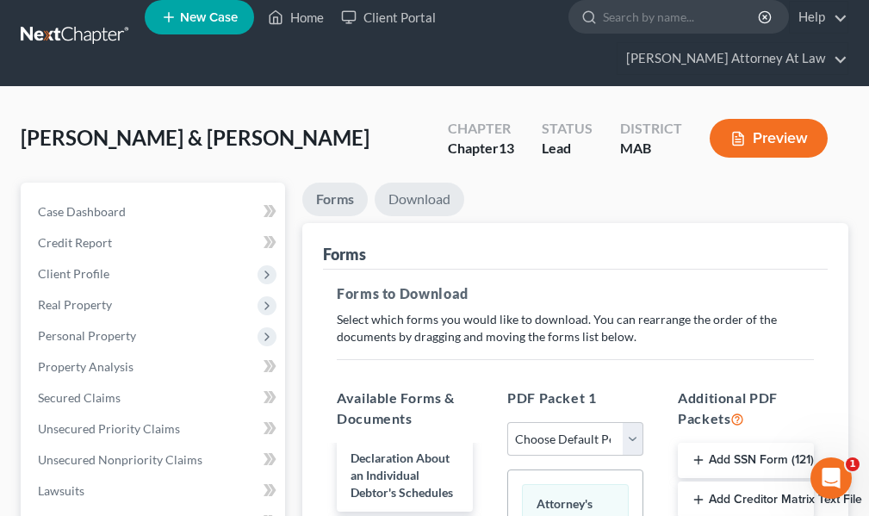
click at [424, 202] on link "Download" at bounding box center [420, 200] width 90 height 34
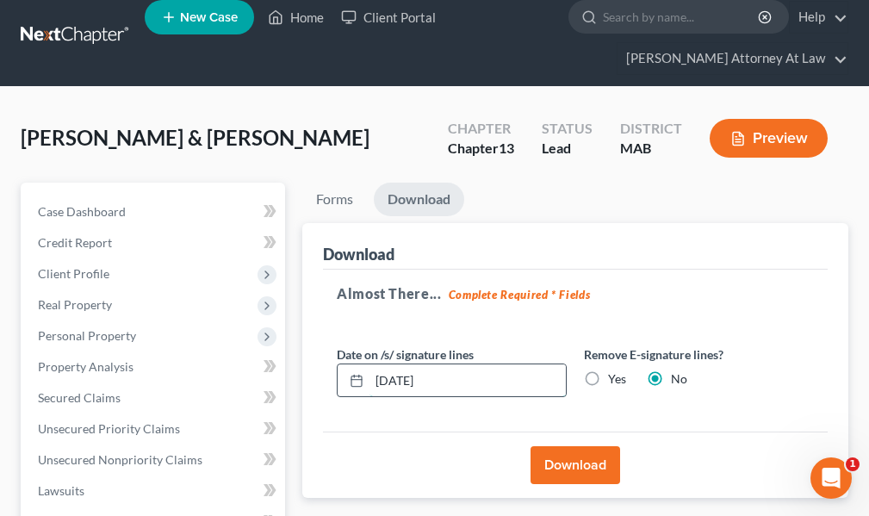
click at [447, 375] on input "[DATE]" at bounding box center [467, 380] width 196 height 33
type input "0"
type input "[DATE]"
click at [608, 378] on label "Yes" at bounding box center [617, 378] width 18 height 17
click at [615, 378] on input "Yes" at bounding box center [620, 375] width 11 height 11
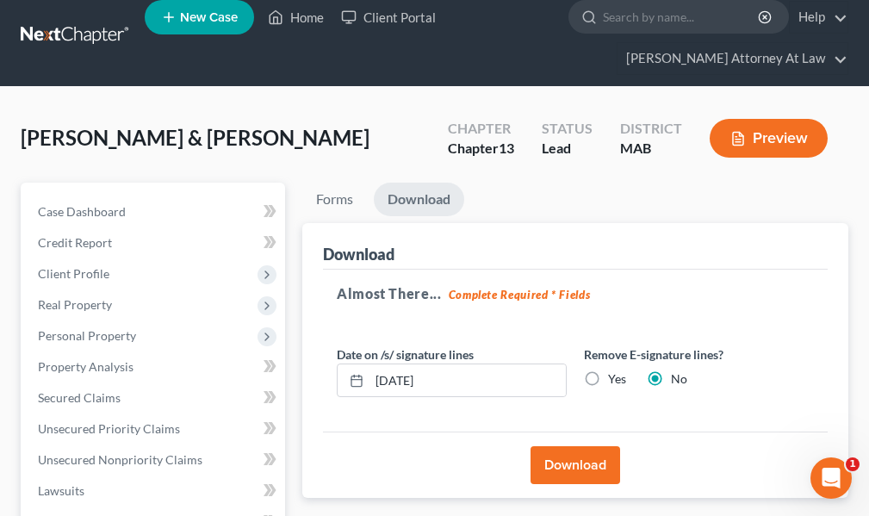
radio input "true"
radio input "false"
click at [585, 463] on button "Download" at bounding box center [576, 465] width 90 height 38
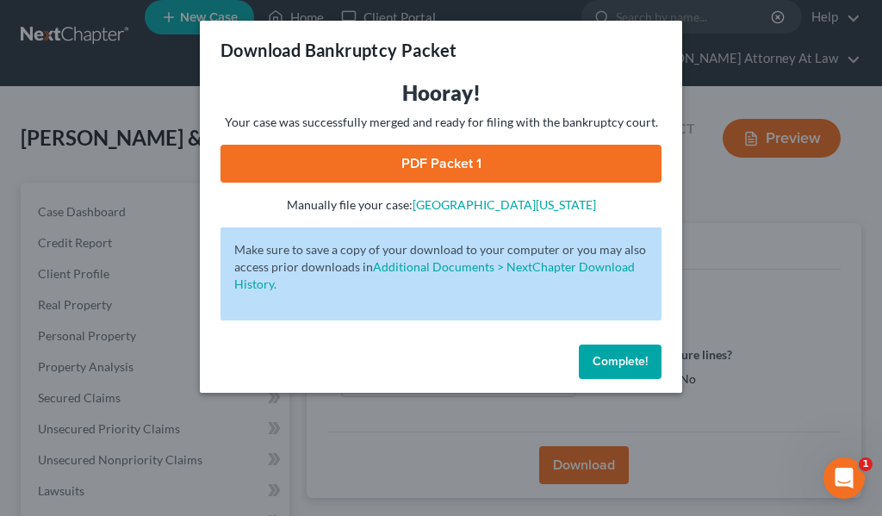
click at [620, 359] on span "Complete!" at bounding box center [620, 361] width 55 height 15
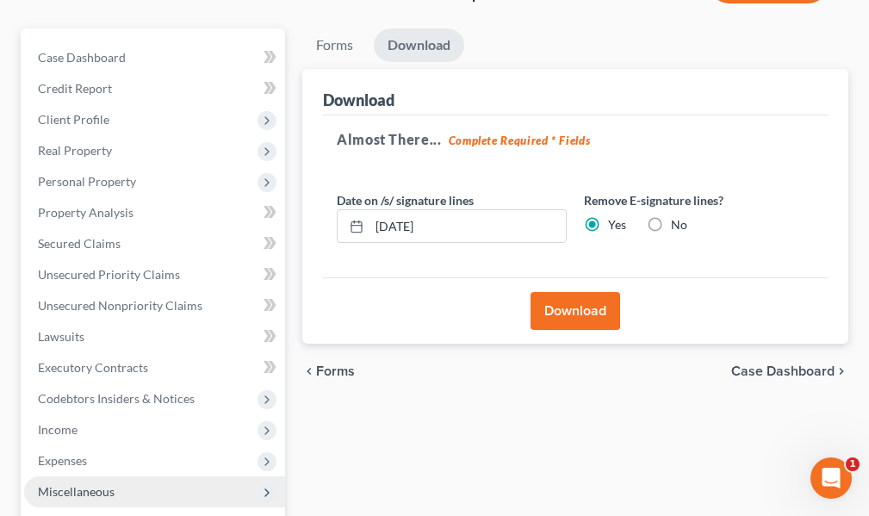
scroll to position [0, 0]
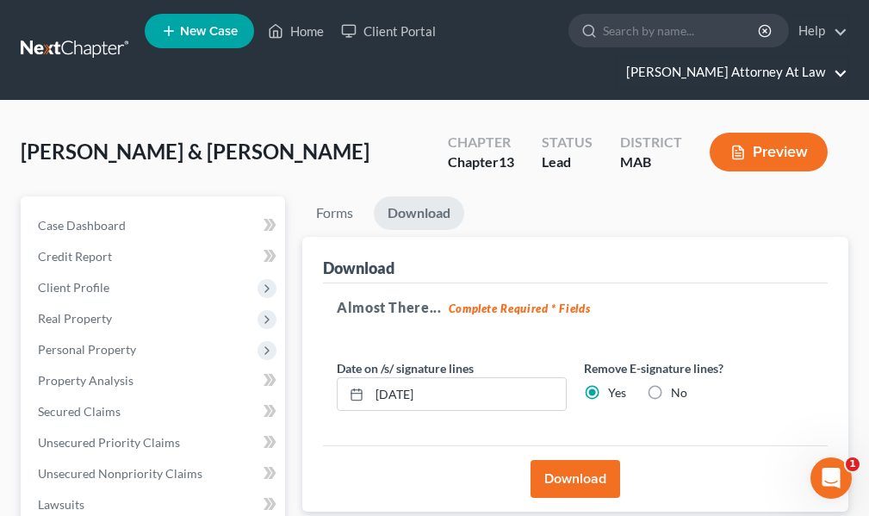
click at [838, 71] on link "[PERSON_NAME] Attorney At Law" at bounding box center [733, 72] width 230 height 31
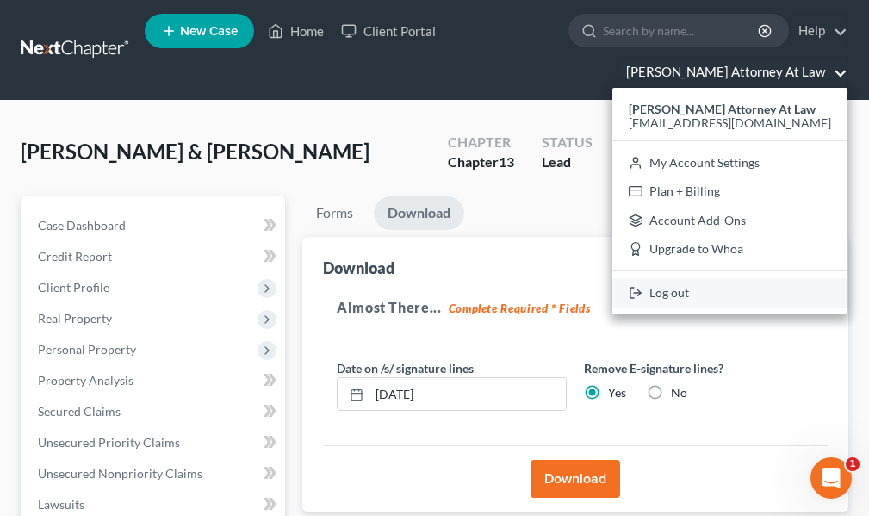
click at [676, 290] on link "Log out" at bounding box center [729, 292] width 235 height 29
